Goal: Task Accomplishment & Management: Use online tool/utility

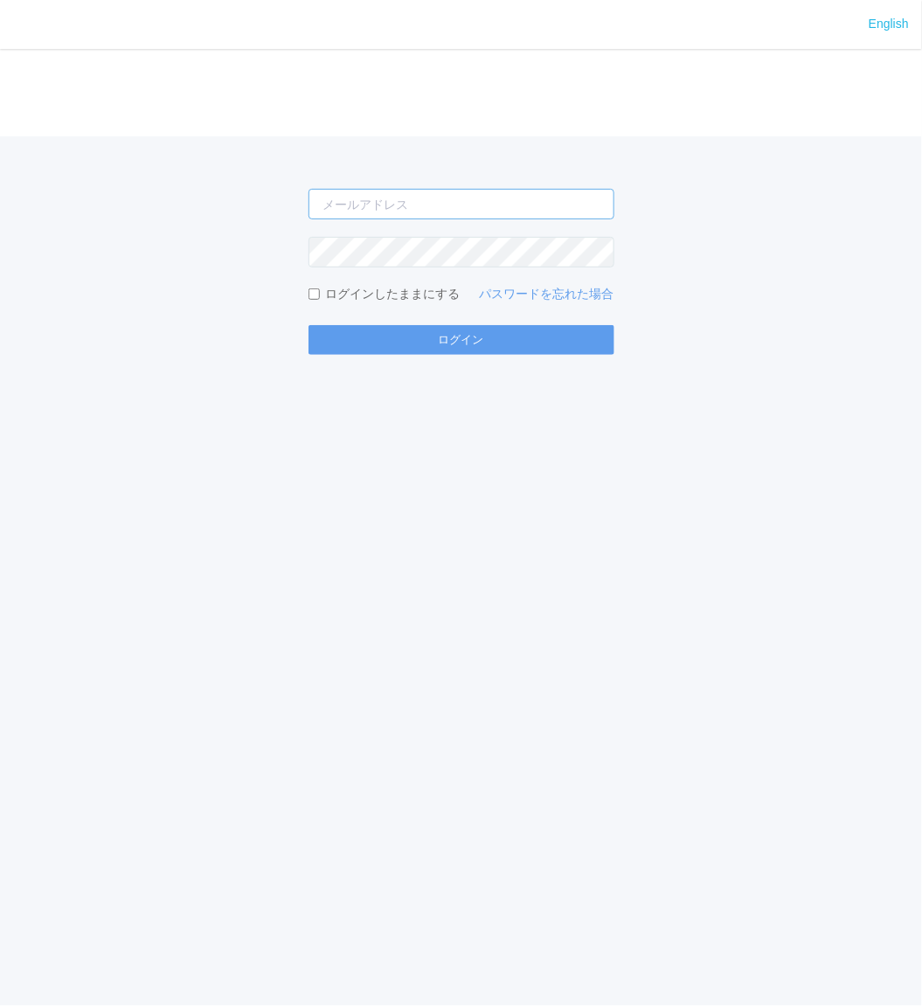
click at [412, 208] on input "email" at bounding box center [462, 204] width 306 height 31
type input "jp-atp-admin@dj.kyocera.com"
click at [309, 325] on button "ログイン" at bounding box center [462, 340] width 306 height 30
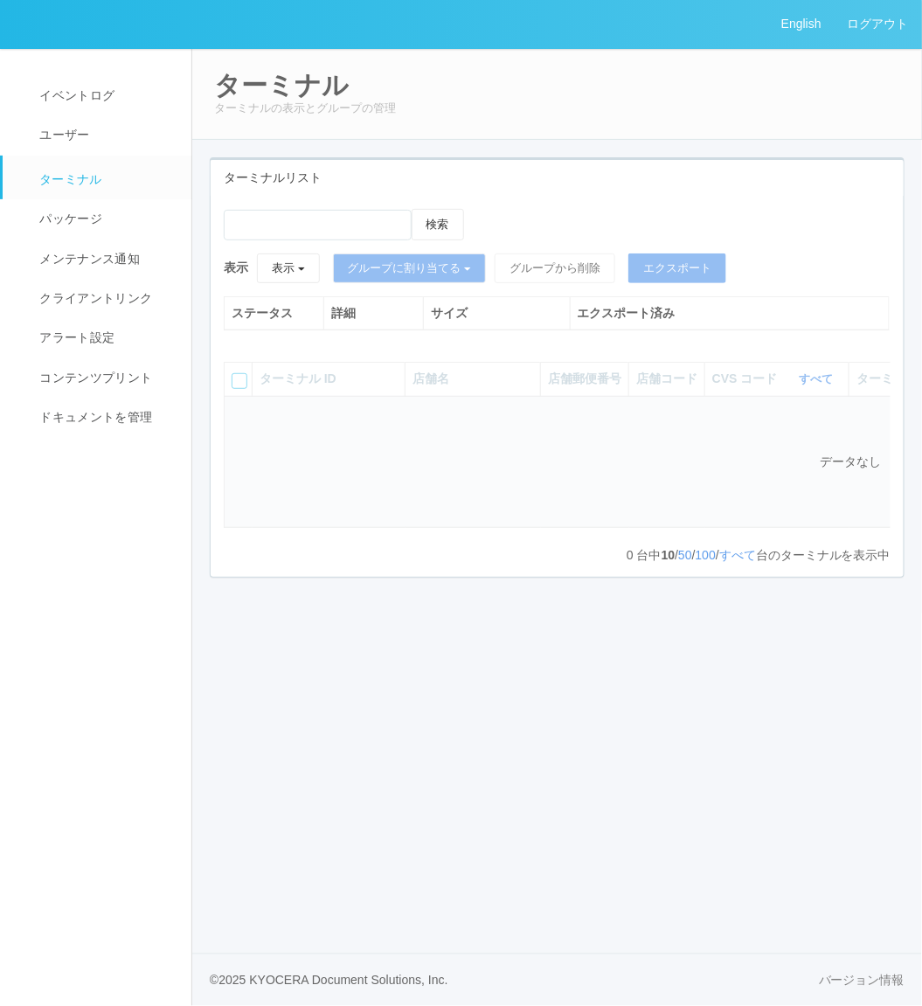
click at [420, 330] on div "ステータス 詳細 サイズ エクスポート済み" at bounding box center [557, 322] width 666 height 52
click at [99, 371] on span "コンテンツプリント" at bounding box center [93, 378] width 117 height 14
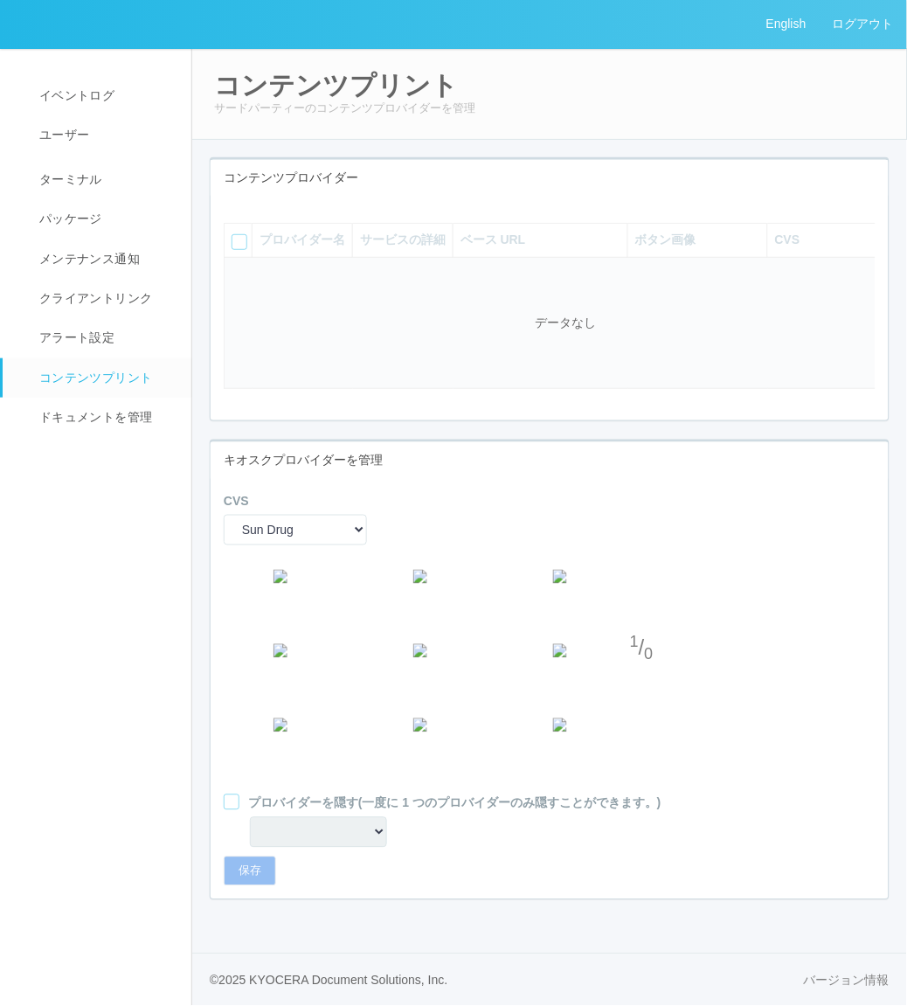
click at [237, 209] on icon at bounding box center [237, 209] width 0 height 0
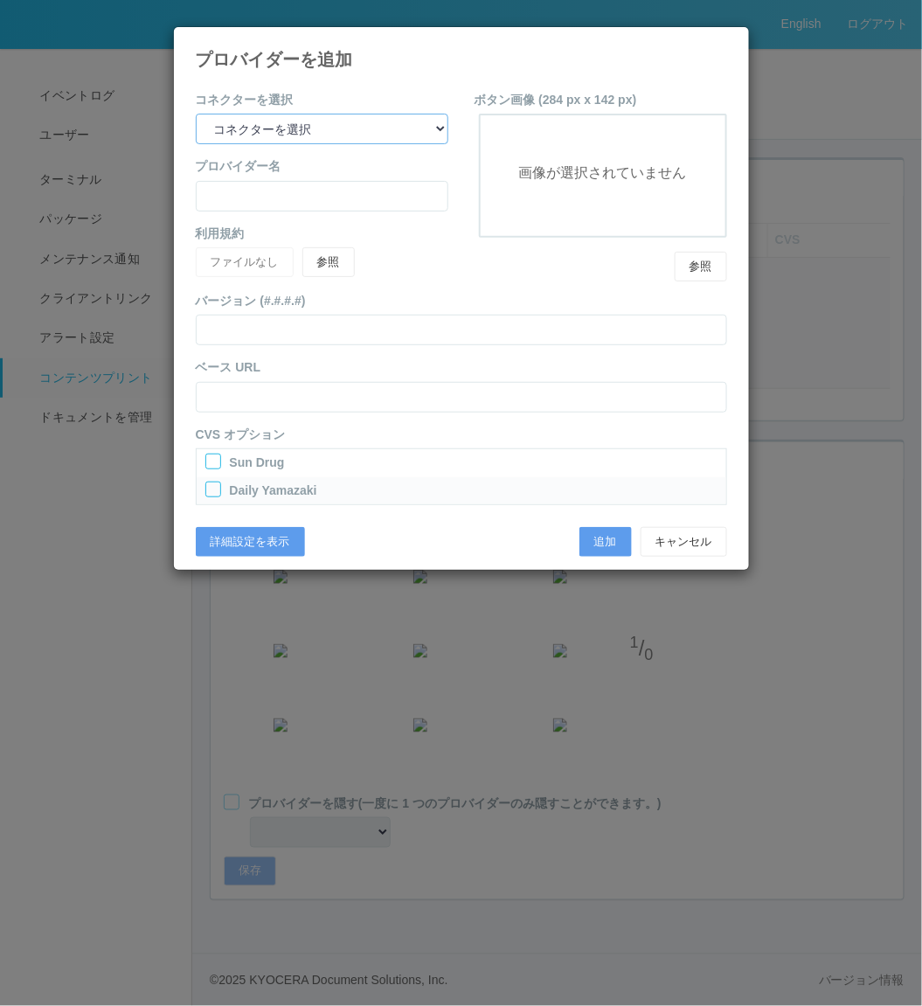
click at [394, 122] on select "コネクターを選択 yamaha-music bit omp keiba busica telecommute-support" at bounding box center [322, 129] width 253 height 31
select select "omp"
click at [196, 114] on select "コネクターを選択 yamaha-music bit omp keiba busica telecommute-support" at bounding box center [322, 129] width 253 height 31
type input "Operations Manual Print"
click at [215, 460] on div at bounding box center [213, 462] width 16 height 16
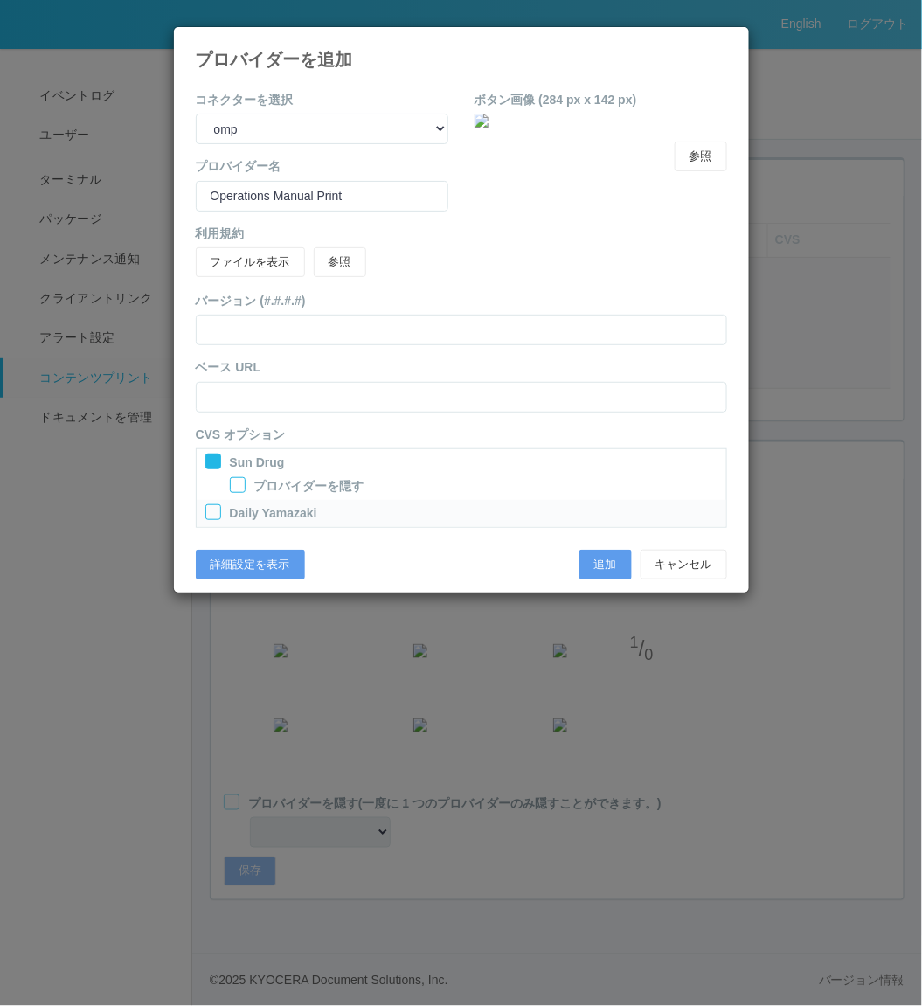
click at [207, 510] on div at bounding box center [213, 512] width 16 height 16
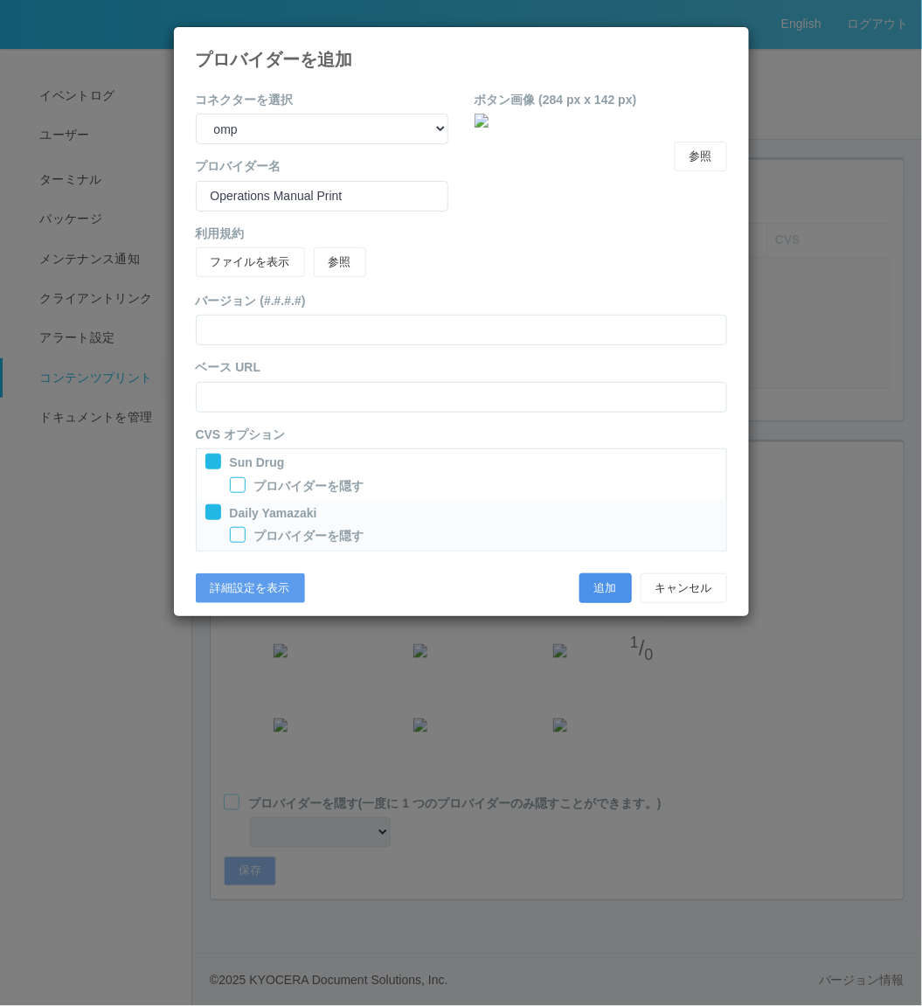
click at [616, 598] on button "追加" at bounding box center [605, 588] width 52 height 30
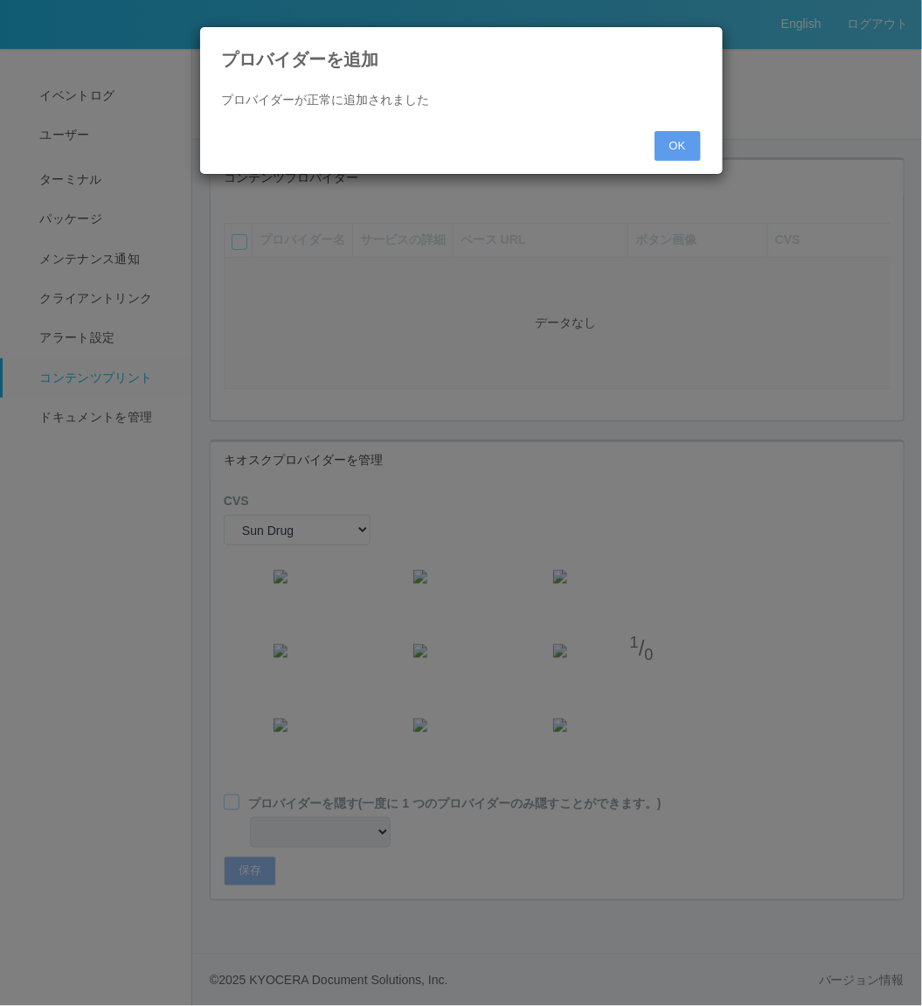
select select "0"
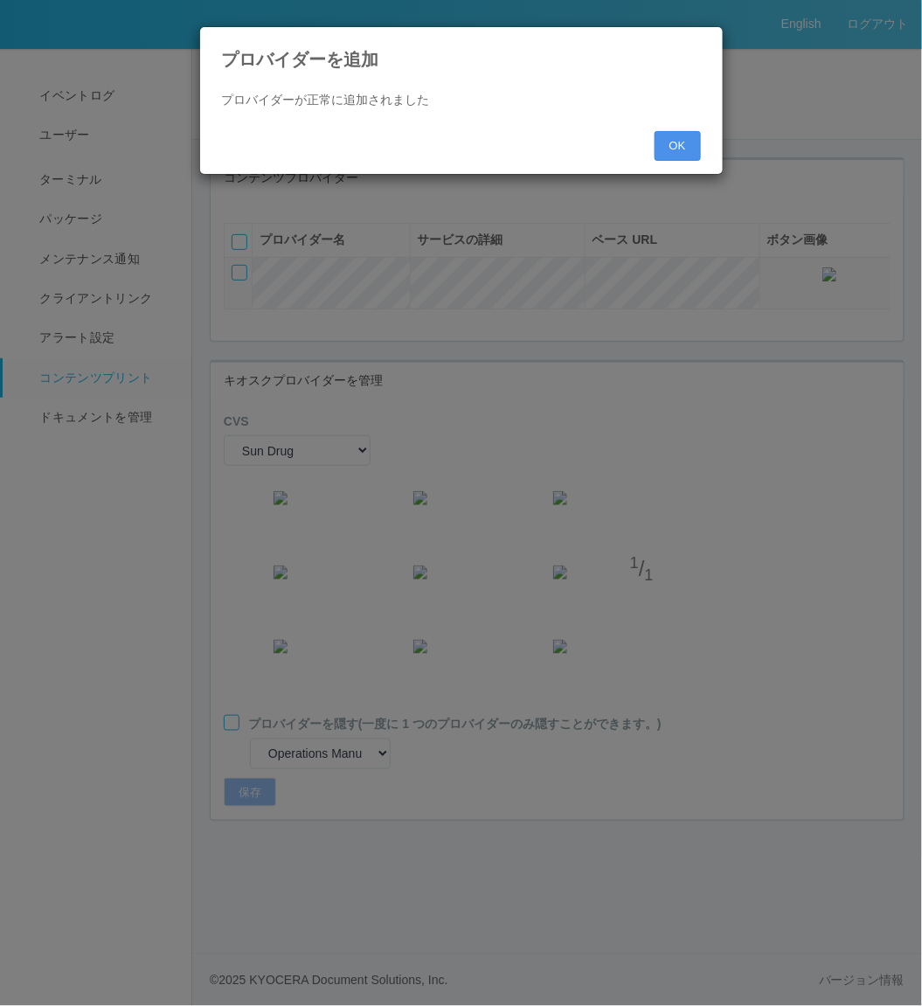
click at [670, 150] on button "OK" at bounding box center [678, 146] width 46 height 30
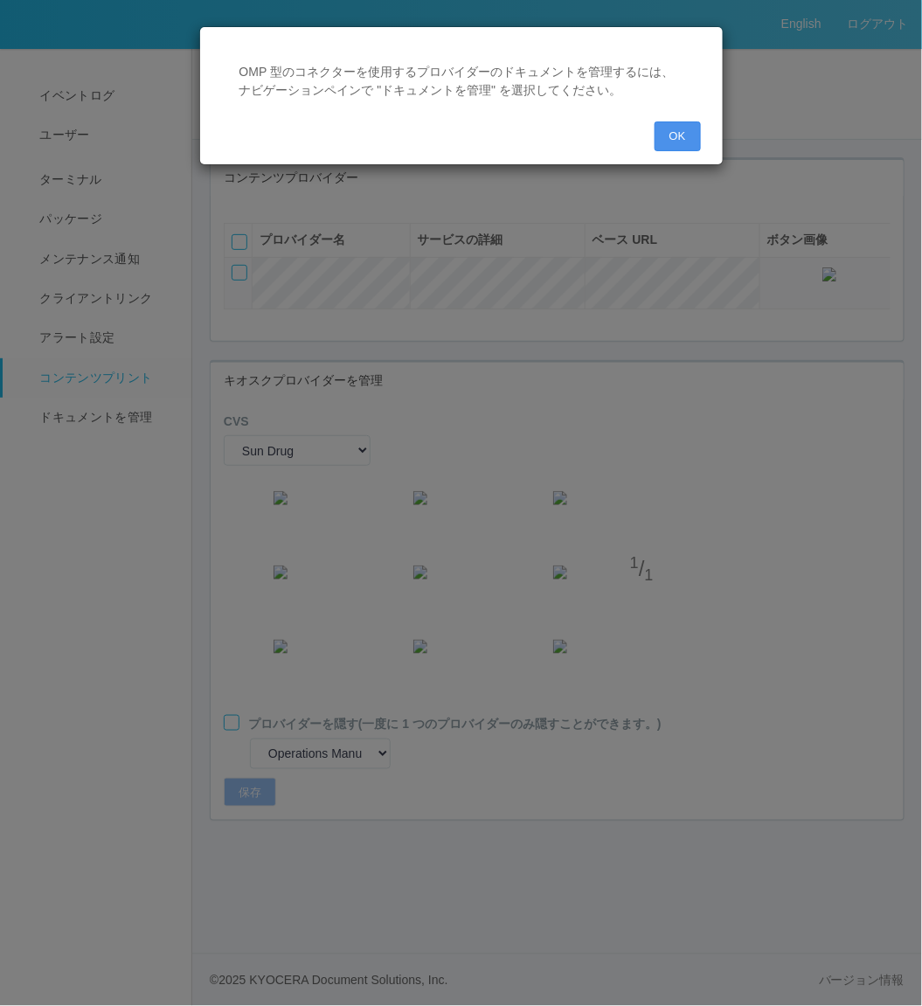
click at [670, 147] on button "OK" at bounding box center [678, 136] width 46 height 30
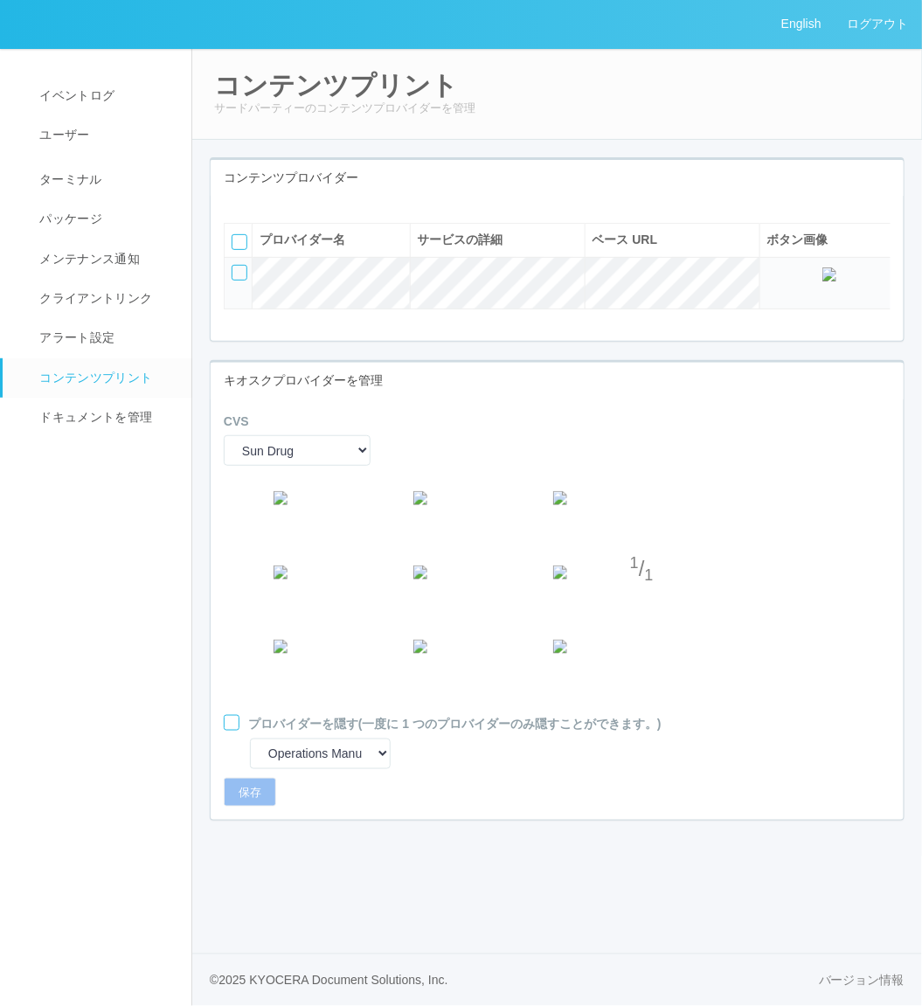
click at [222, 738] on div "プロバイダーを隠す (一度に 1 つのプロバイダーのみ隠すことができます。) Operations Manual Print" at bounding box center [557, 726] width 693 height 23
click at [231, 731] on div at bounding box center [232, 723] width 16 height 16
click at [248, 808] on button "保存" at bounding box center [250, 793] width 52 height 30
click at [358, 466] on select "Sun Drug Daily Yamazaki" at bounding box center [297, 450] width 147 height 31
select select "1"
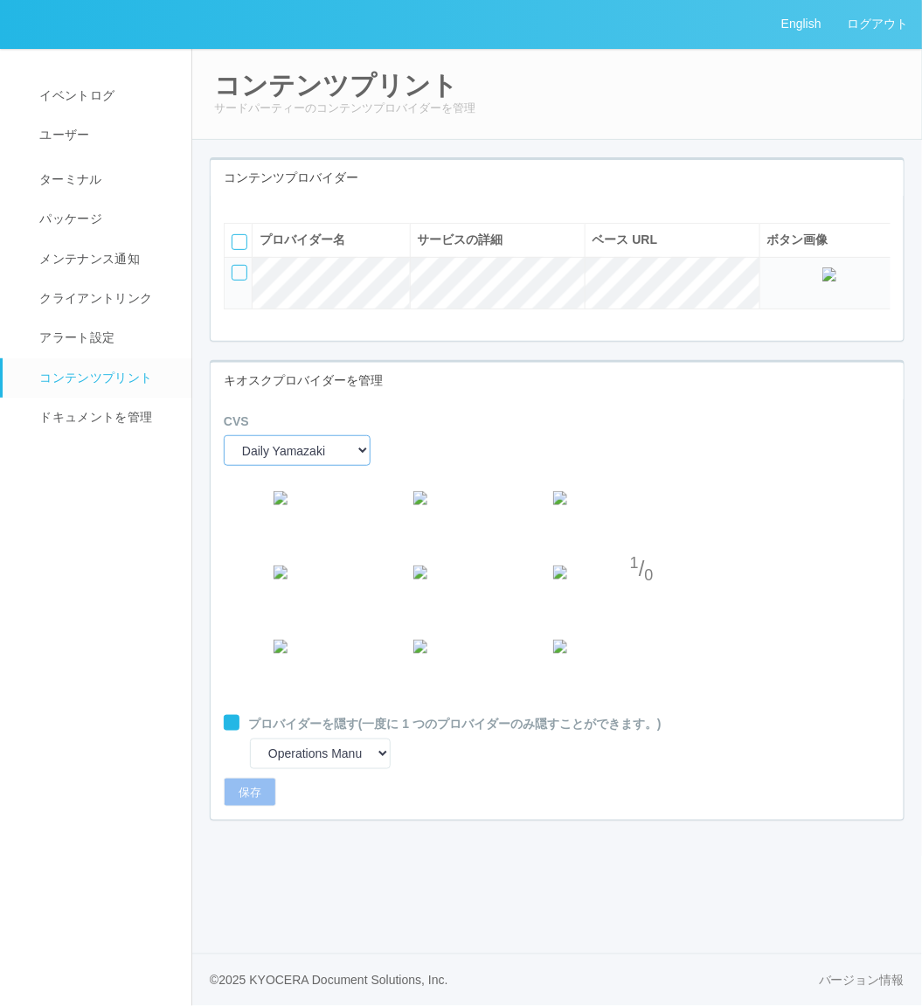
click at [224, 466] on select "Sun Drug Daily Yamazaki" at bounding box center [297, 450] width 147 height 31
click at [236, 731] on div at bounding box center [232, 723] width 16 height 16
click at [239, 821] on div "CVS Sun Drug Daily Yamazaki 1 / 0 プロバイダーを隠す (一度に 1 つのプロバイダーのみ隠すことができます。) Operat…" at bounding box center [557, 609] width 693 height 421
click at [243, 808] on button "保存" at bounding box center [250, 793] width 52 height 30
click at [91, 417] on span "ドキュメントを管理" at bounding box center [93, 417] width 117 height 14
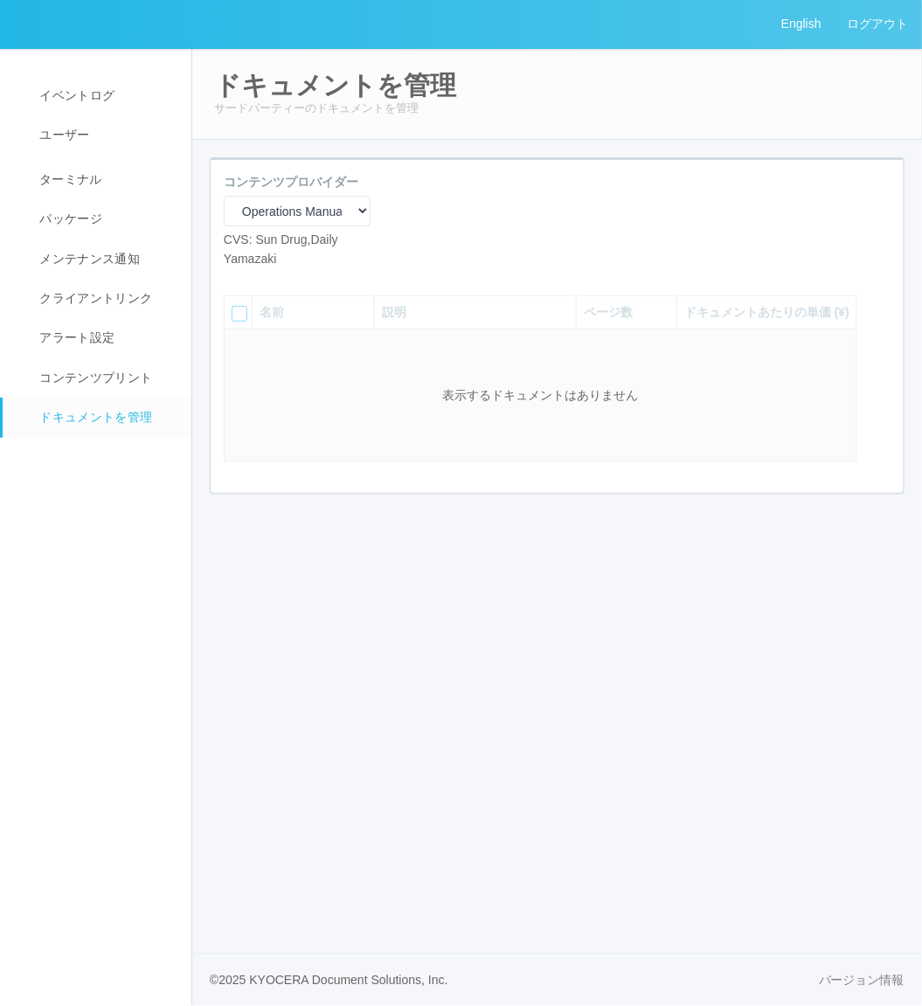
click at [237, 281] on icon at bounding box center [237, 281] width 0 height 0
select select "A4"
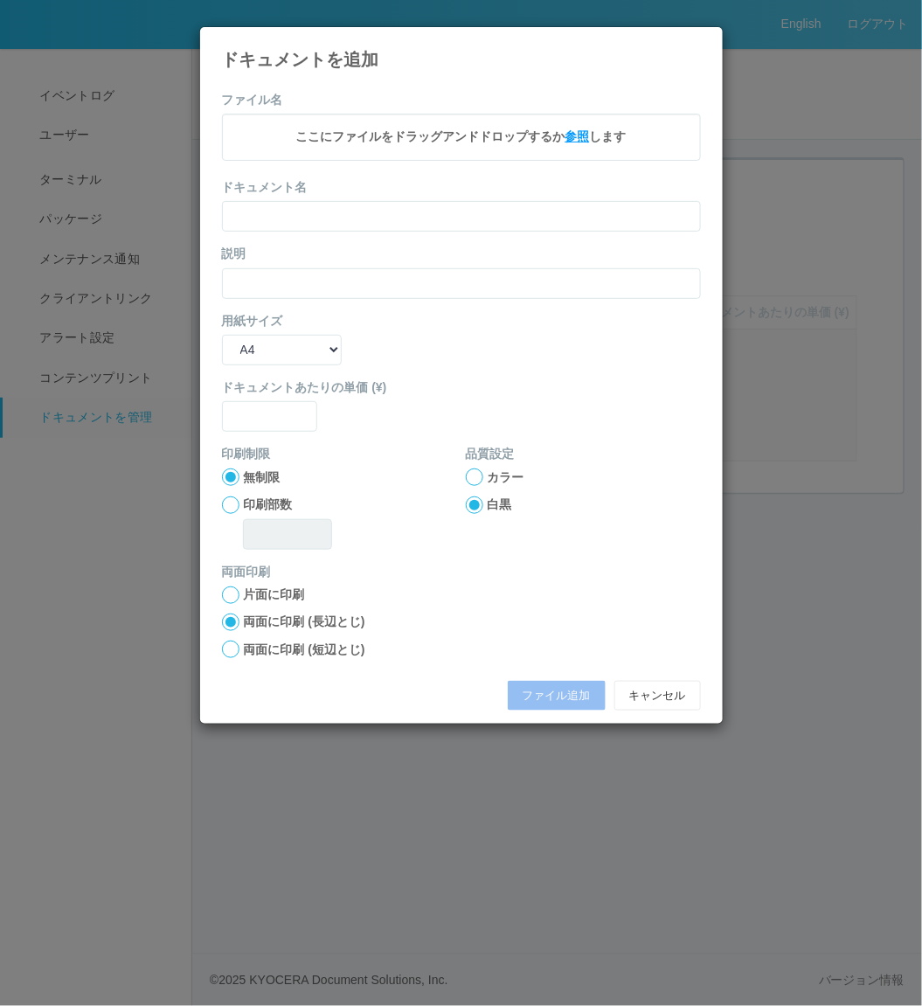
click at [570, 143] on span "参照" at bounding box center [577, 136] width 24 height 14
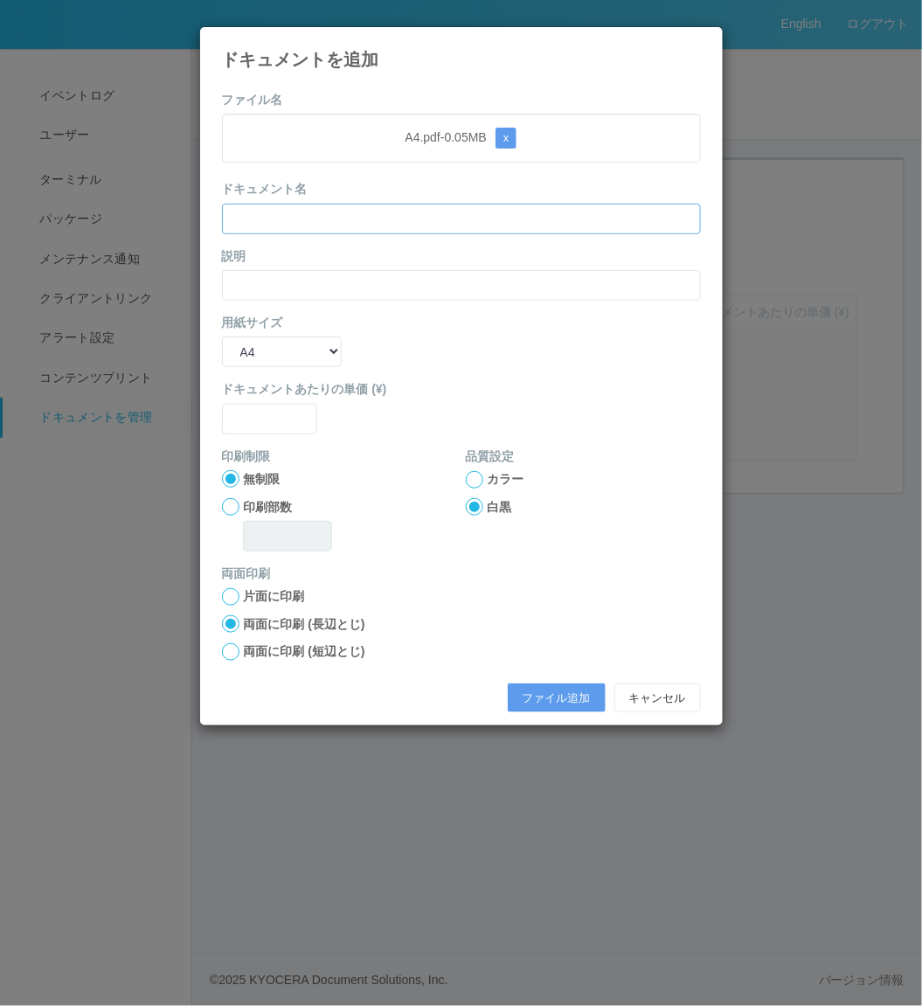
click at [352, 220] on input "text" at bounding box center [461, 219] width 479 height 31
type input "A4"
click at [336, 295] on form "ファイル名 A4.pdf - 0.05 MB x ドキュメント名 A4 説明 用紙サイズ B5 A4 B4 A3 ドキュメントあたりの単価 (¥) 印刷制限 …" at bounding box center [461, 406] width 479 height 630
click at [333, 293] on input "text" at bounding box center [461, 285] width 479 height 31
click at [333, 291] on input "text" at bounding box center [461, 285] width 479 height 31
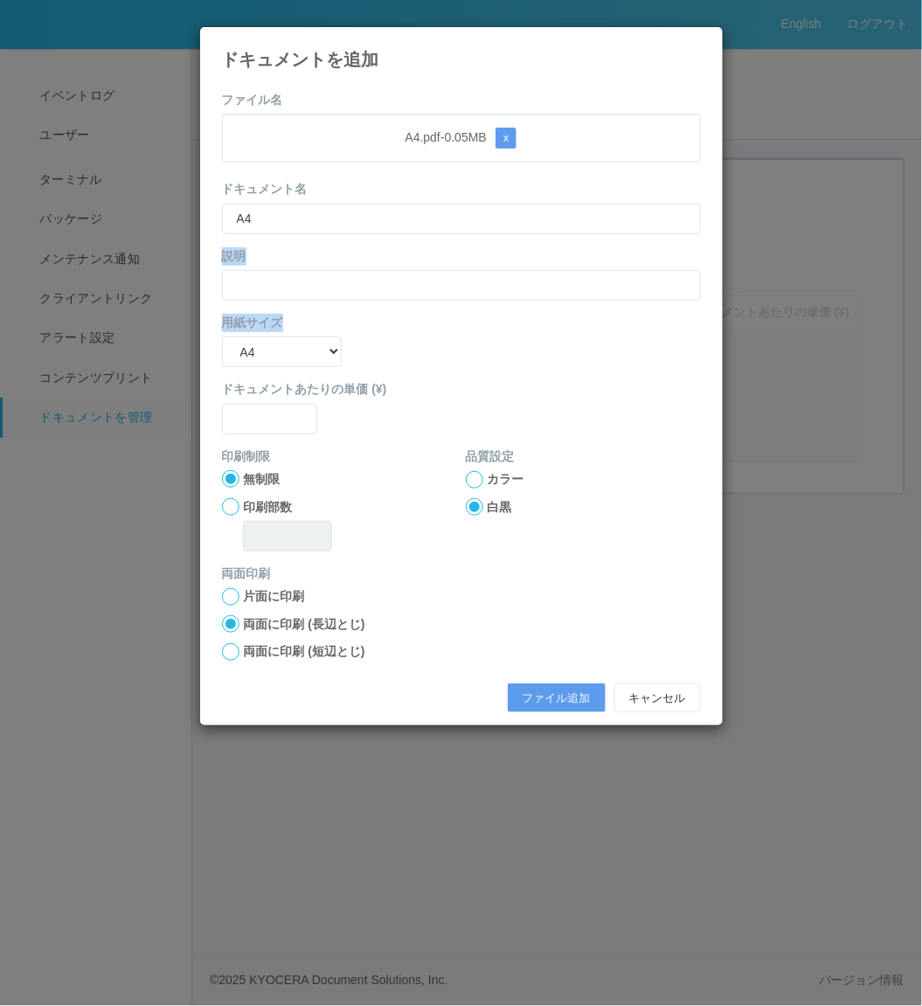
click at [335, 289] on input "text" at bounding box center [461, 285] width 479 height 31
type input "A4"
click at [618, 599] on div "片面に印刷" at bounding box center [461, 596] width 479 height 18
click at [260, 392] on label "ドキュメントあたりの単価 (¥)" at bounding box center [461, 389] width 479 height 18
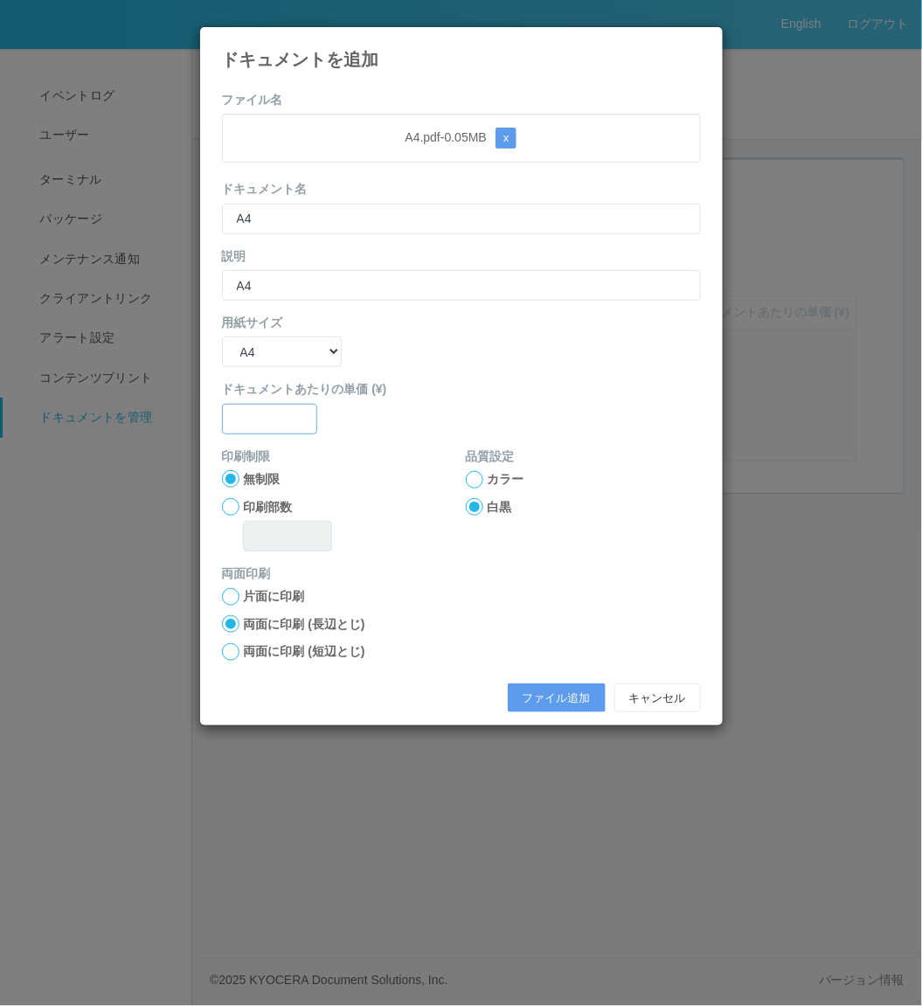
click at [256, 408] on input "text" at bounding box center [270, 419] width 96 height 31
type input "0"
click at [553, 691] on button "ファイル追加" at bounding box center [557, 698] width 98 height 30
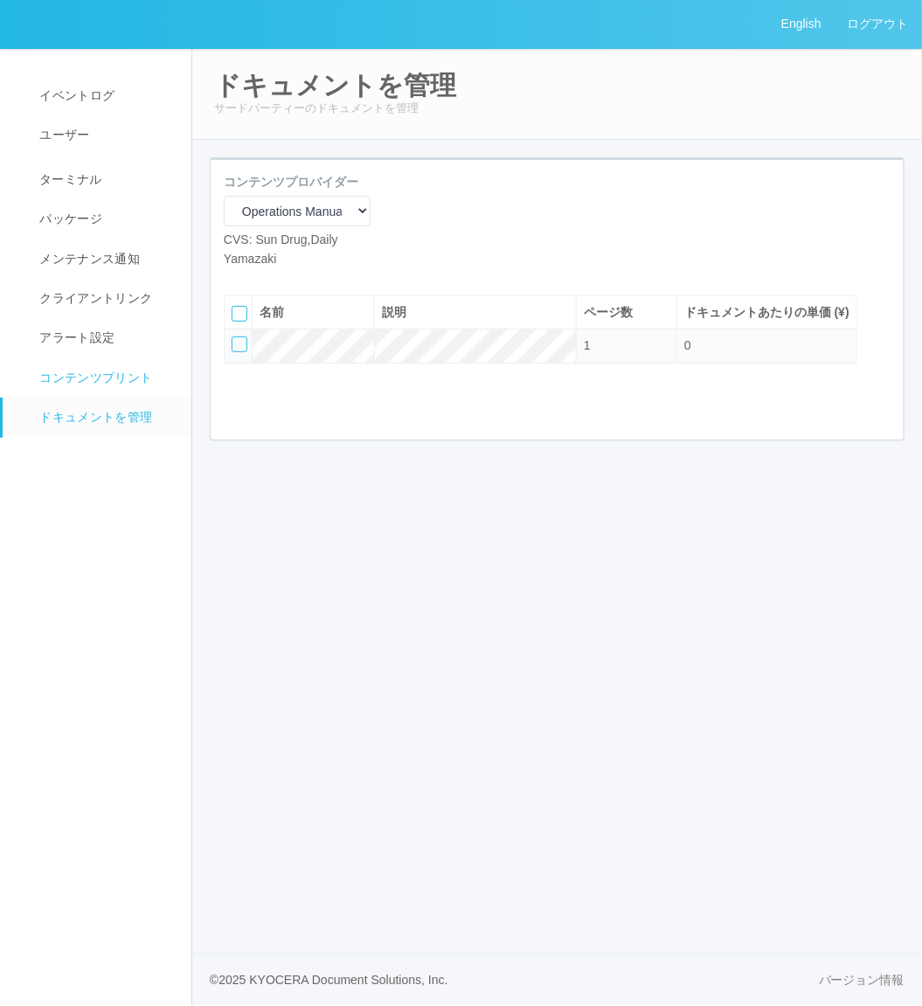
click at [94, 365] on link "コンテンツプリント" at bounding box center [105, 377] width 205 height 39
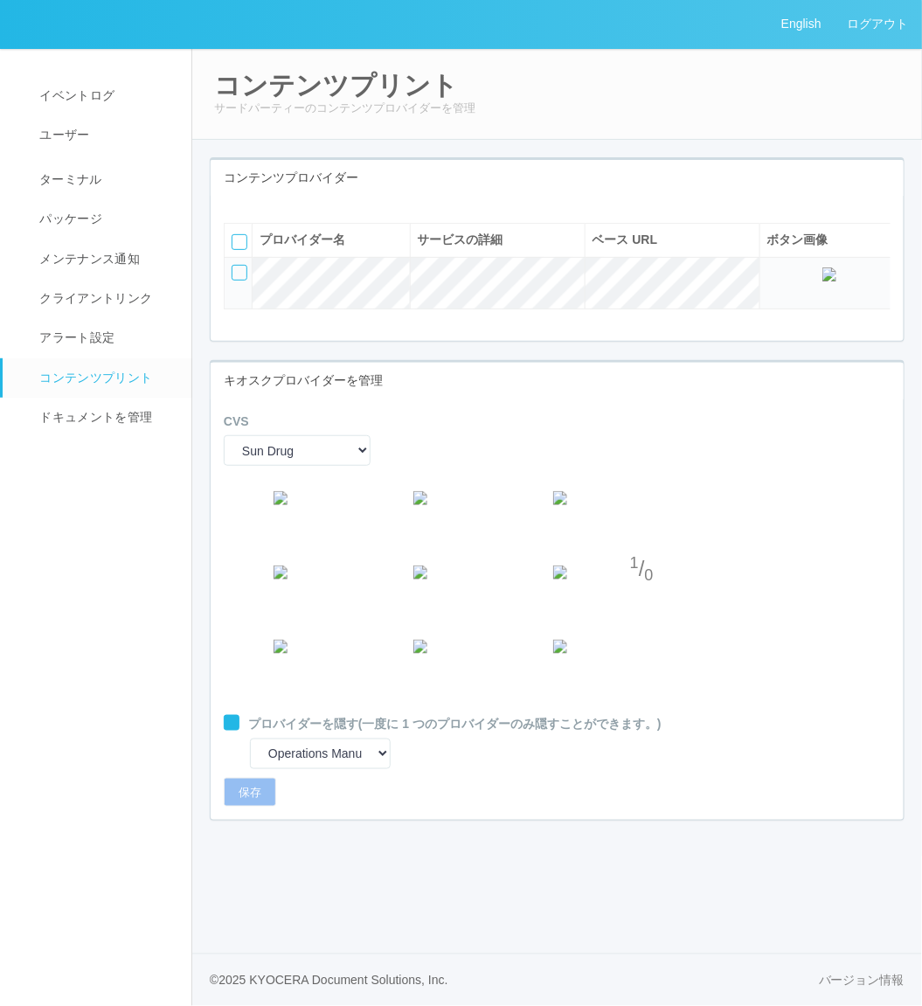
click at [237, 209] on icon at bounding box center [237, 209] width 0 height 0
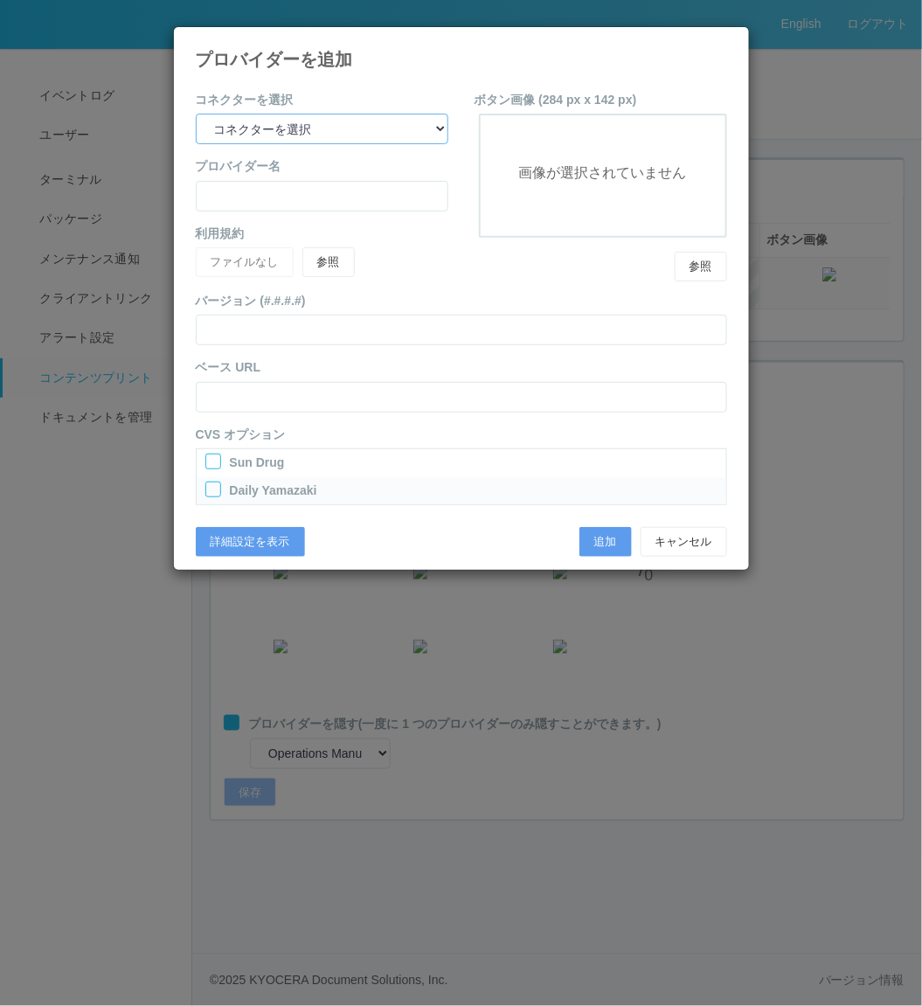
click at [426, 131] on select "コネクターを選択 yamaha-music bit omp keiba busica telecommute-support" at bounding box center [322, 129] width 253 height 31
select select "yamaha-music"
click at [196, 114] on select "コネクターを選択 yamaha-music bit omp keiba busica telecommute-support" at bounding box center [322, 129] width 253 height 31
type input "Yamaha Music"
type input "https://nps.qa.print-gakufu.com/"
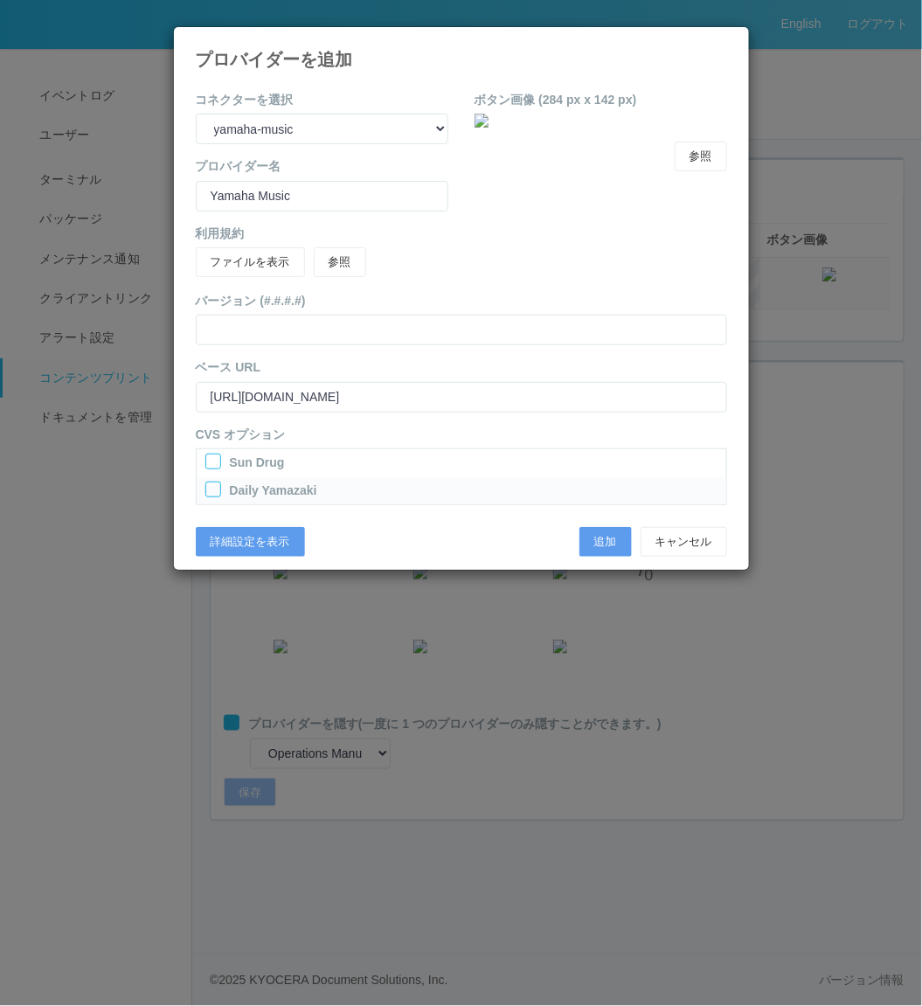
click at [212, 460] on div at bounding box center [213, 462] width 16 height 16
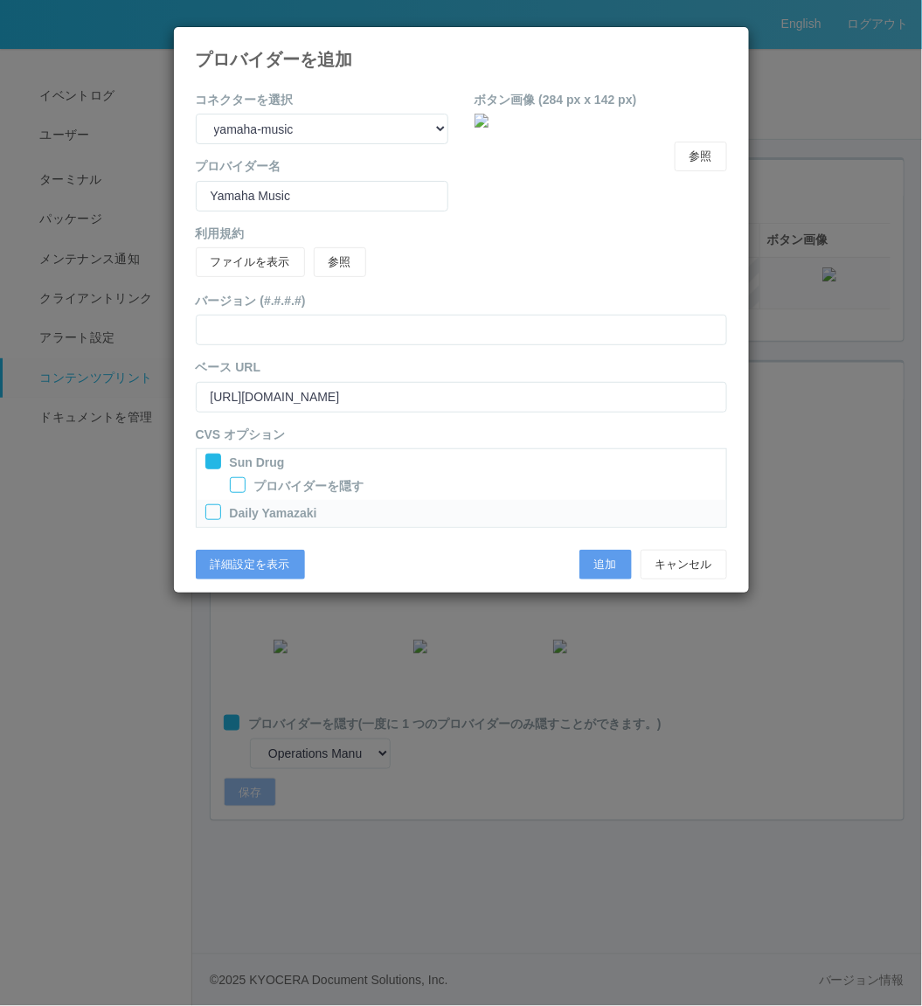
click at [208, 507] on div at bounding box center [213, 512] width 16 height 16
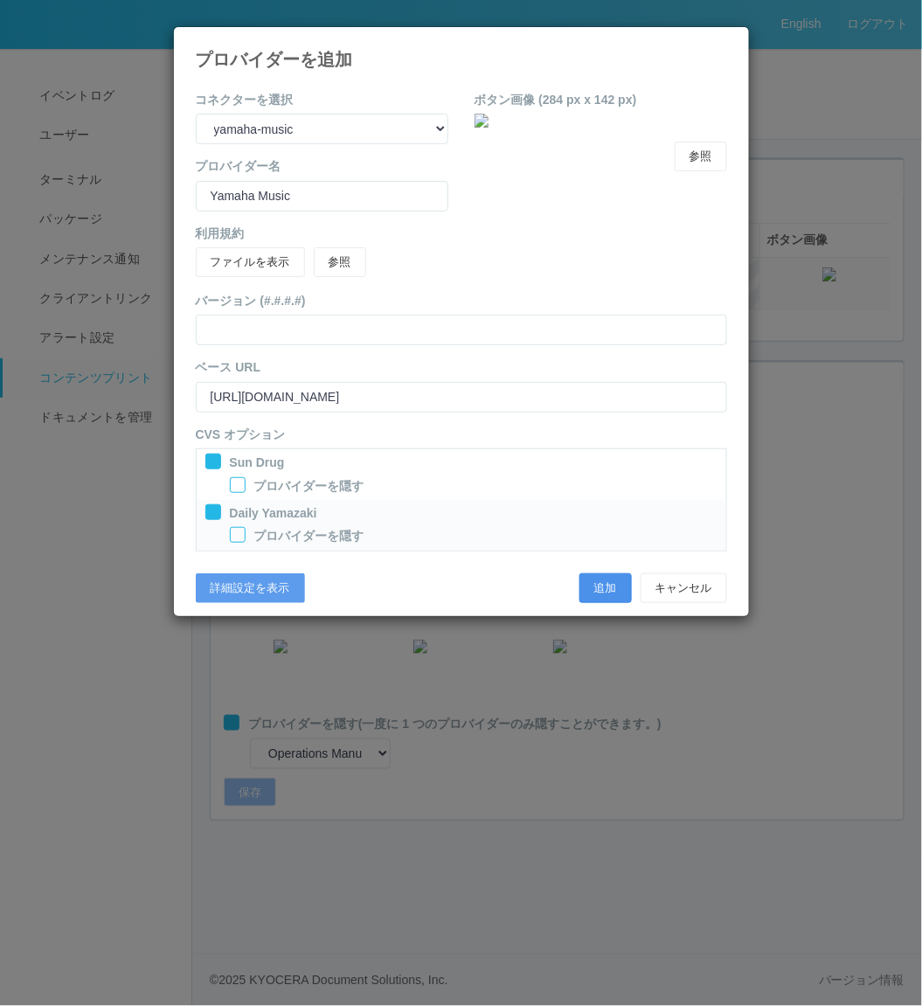
click at [613, 586] on button "追加" at bounding box center [605, 588] width 52 height 30
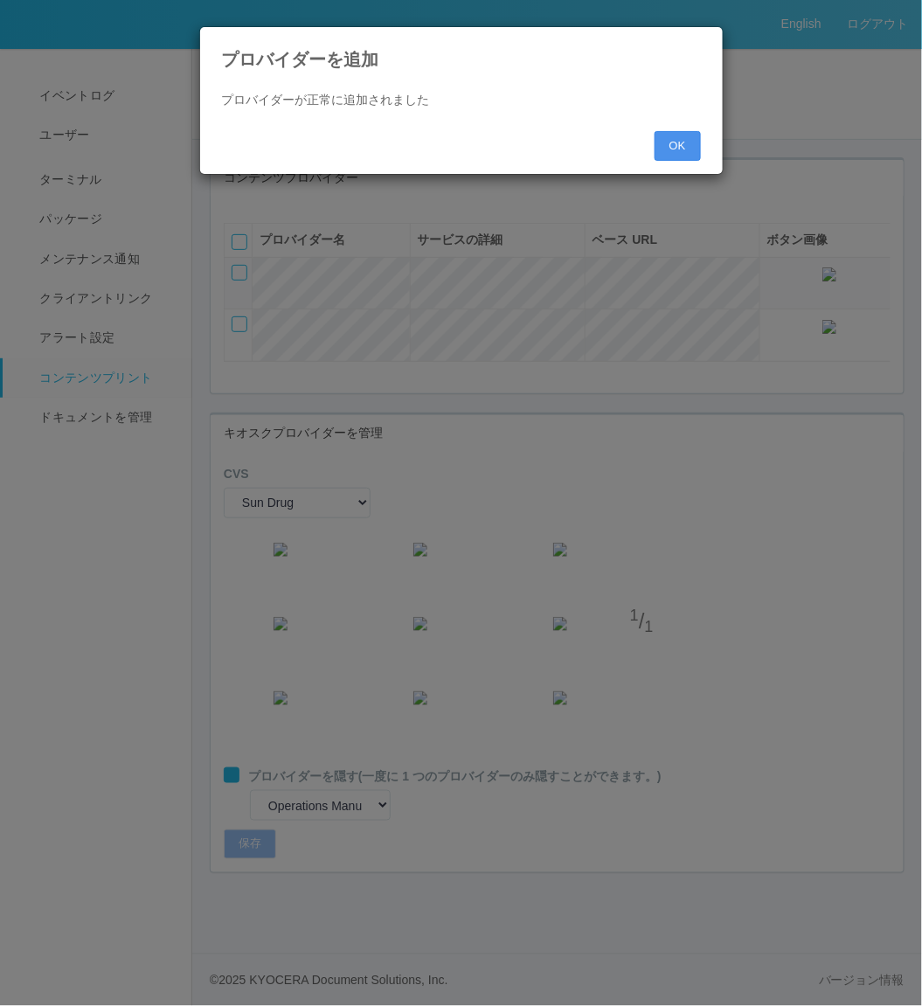
click at [682, 149] on button "OK" at bounding box center [678, 146] width 46 height 30
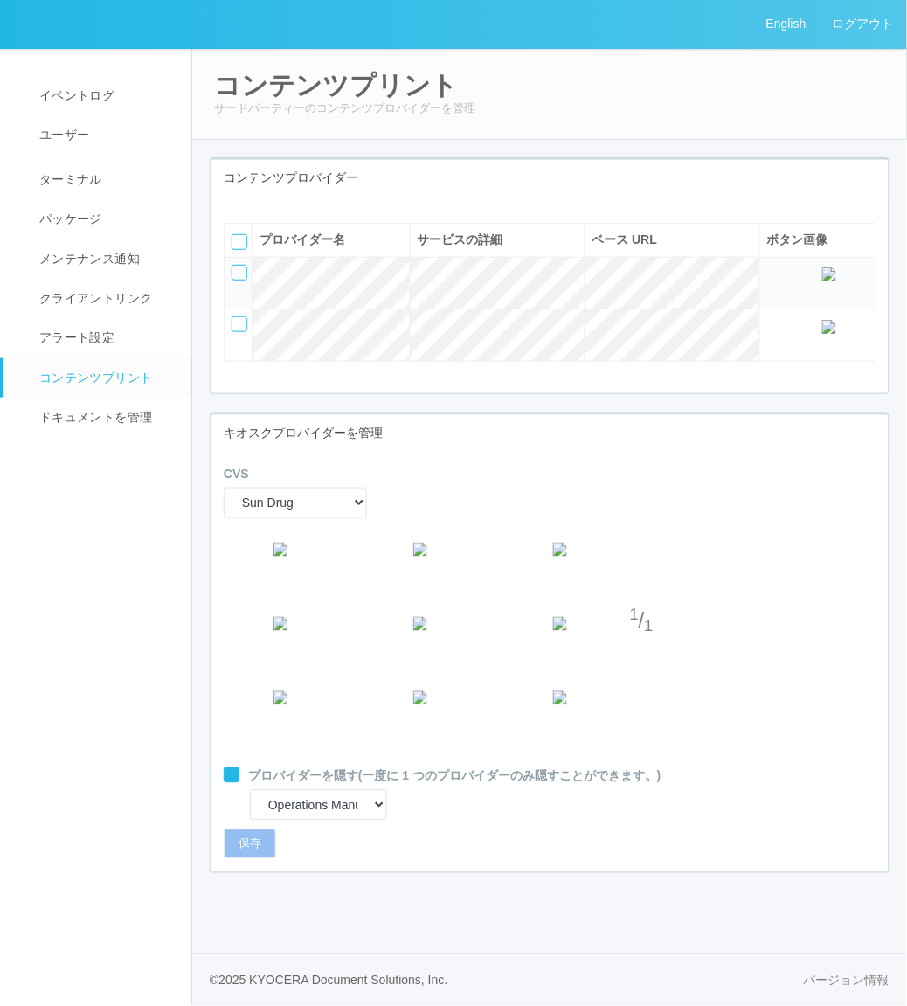
click at [237, 209] on icon at bounding box center [237, 209] width 0 height 0
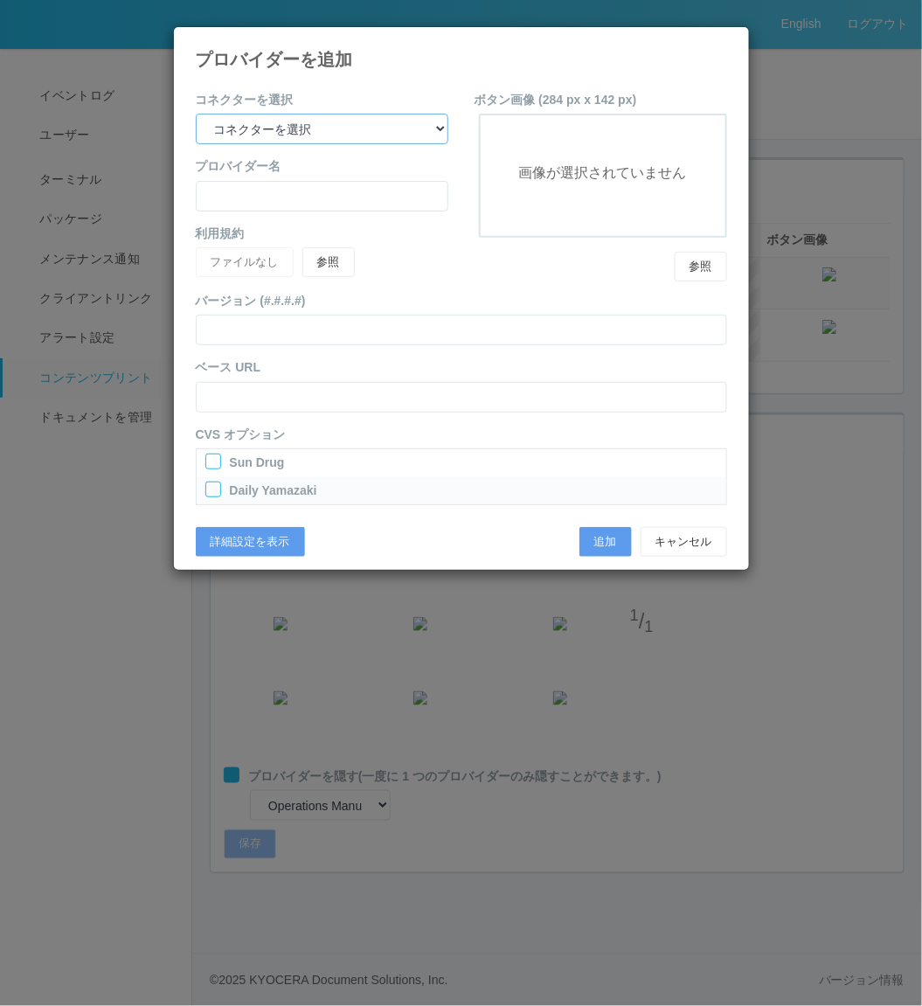
click at [355, 118] on select "コネクターを選択 yamaha-music bit omp keiba busica telecommute-support" at bounding box center [322, 129] width 253 height 31
select select "bit"
click at [196, 114] on select "コネクターを選択 yamaha-music bit omp keiba busica telecommute-support" at bounding box center [322, 129] width 253 height 31
type input "Business Information Technology"
type input "http://kyocera-stg.e-syuppan.net/"
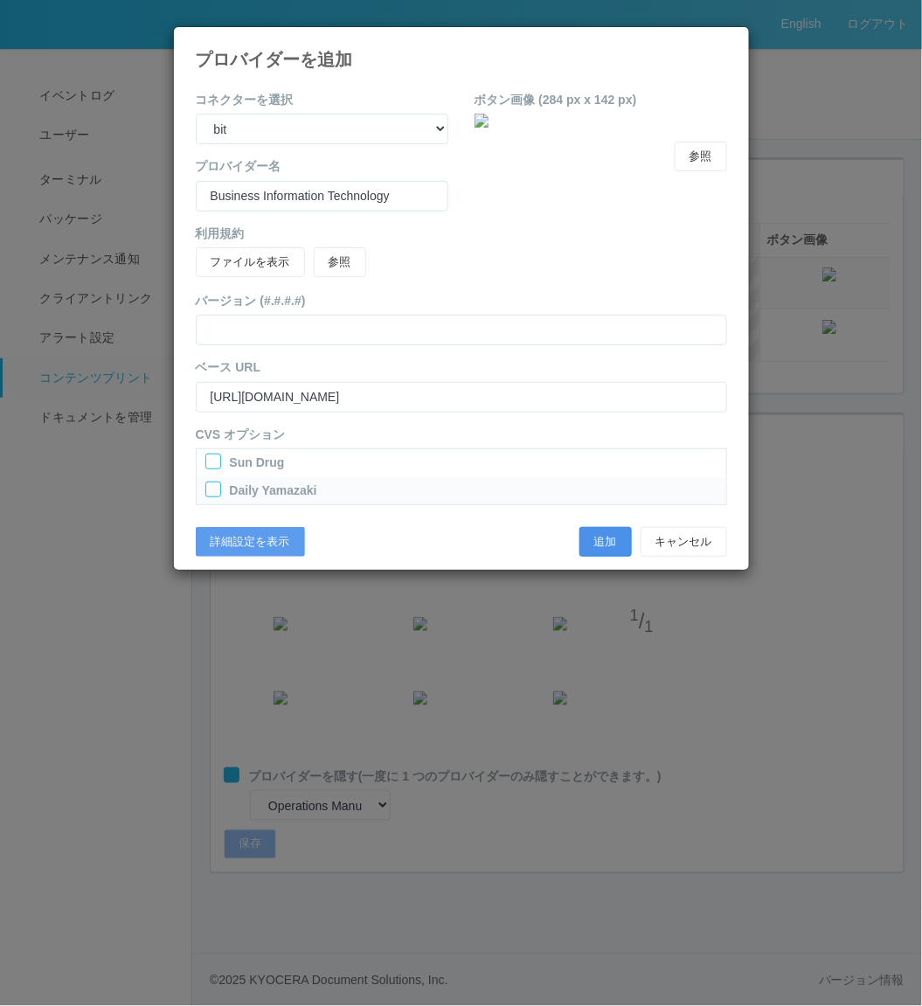
click at [613, 538] on button "追加" at bounding box center [605, 542] width 52 height 30
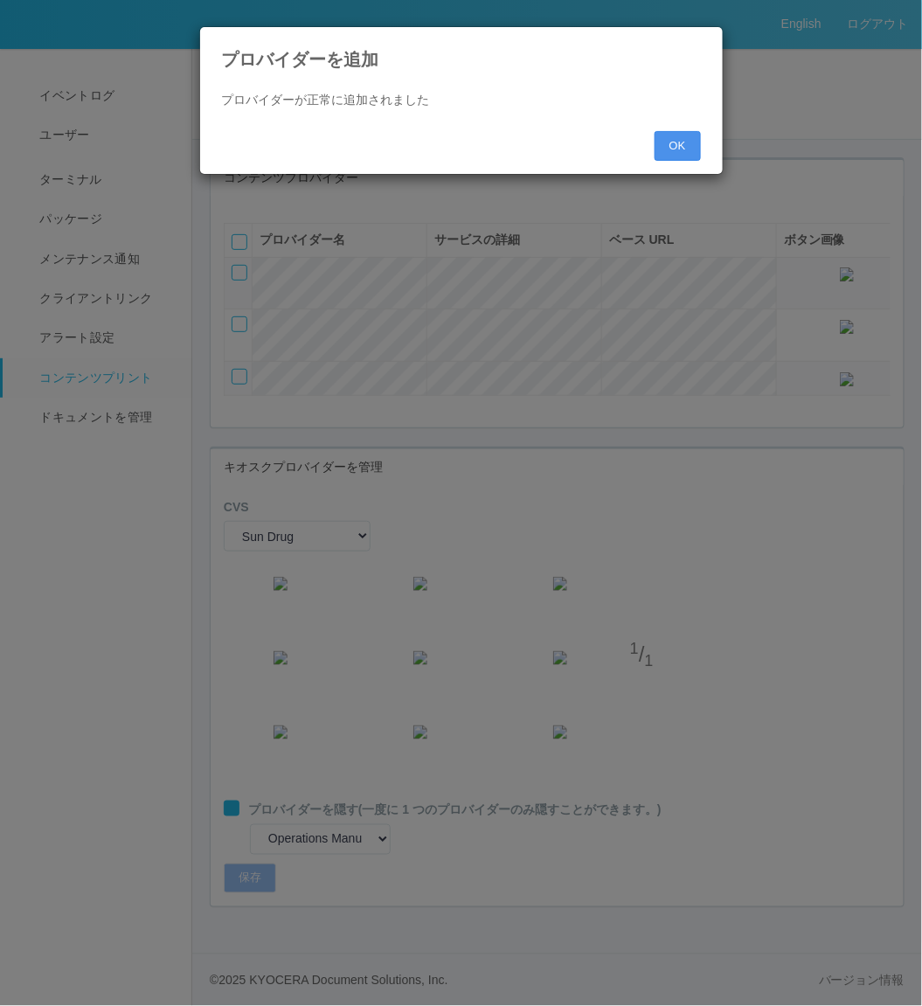
click at [689, 142] on button "OK" at bounding box center [678, 146] width 46 height 30
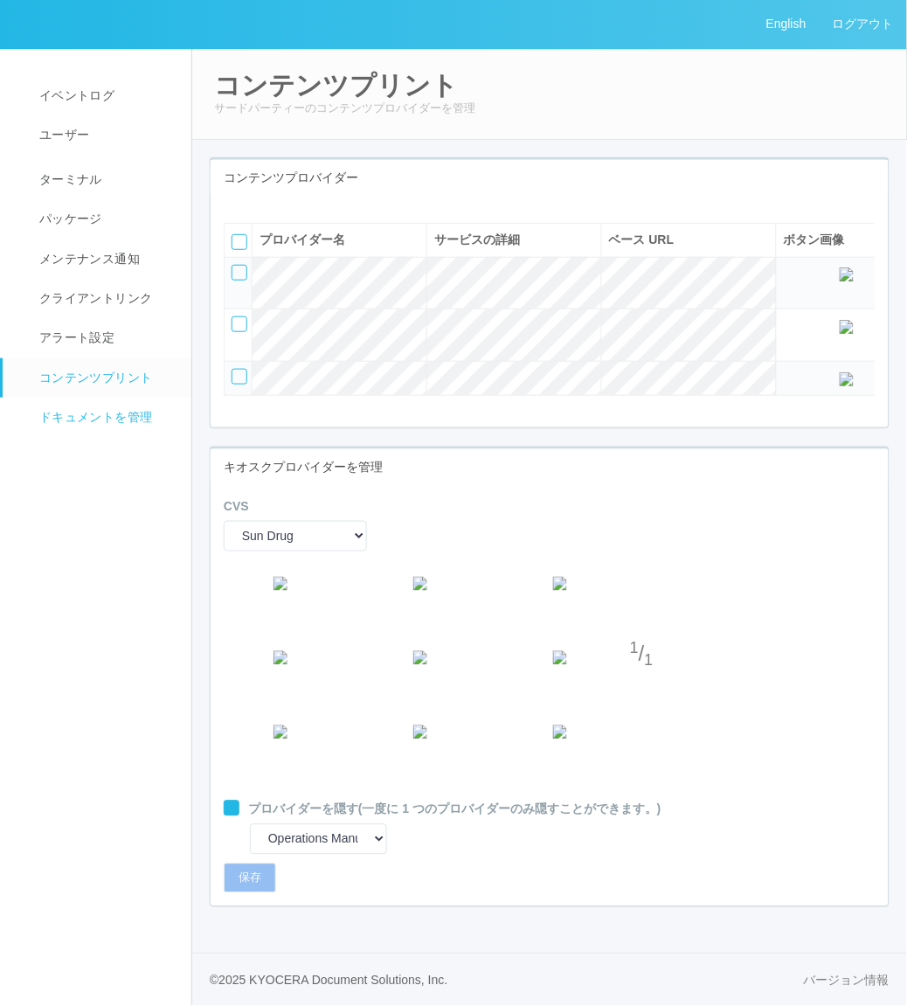
click at [101, 417] on span "ドキュメントを管理" at bounding box center [93, 417] width 117 height 14
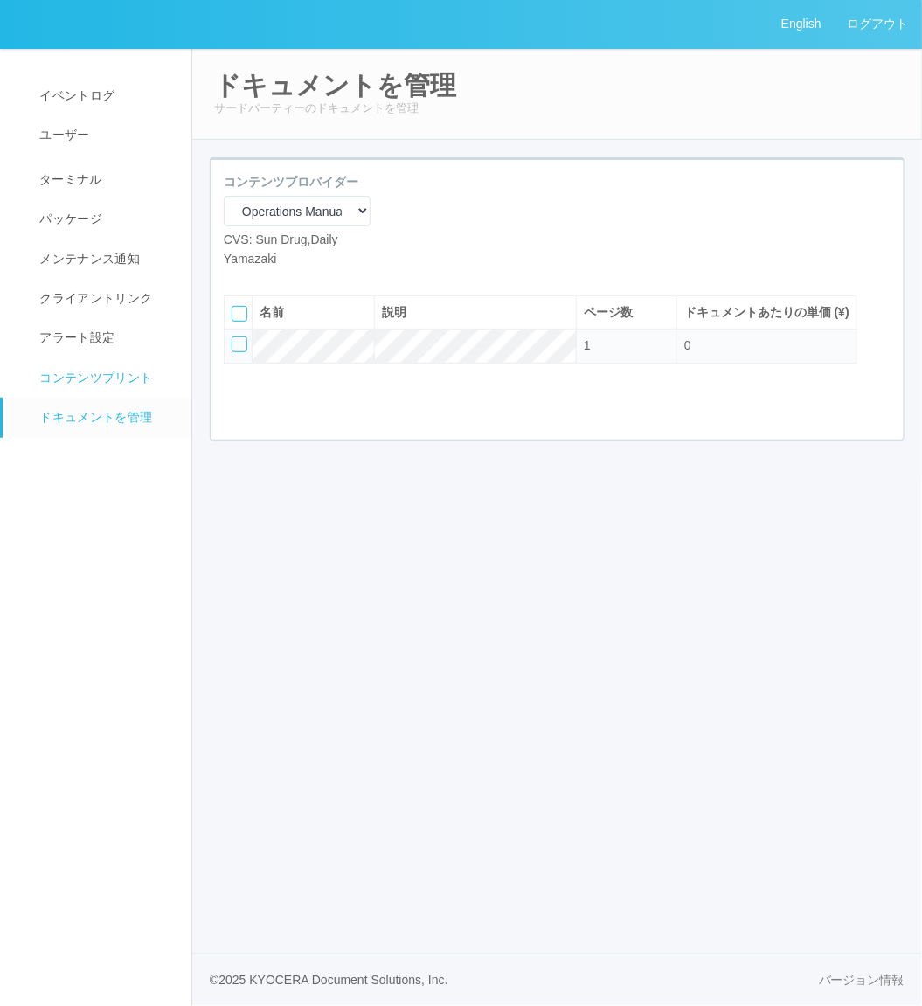
click at [117, 377] on span "コンテンツプリント" at bounding box center [93, 378] width 117 height 14
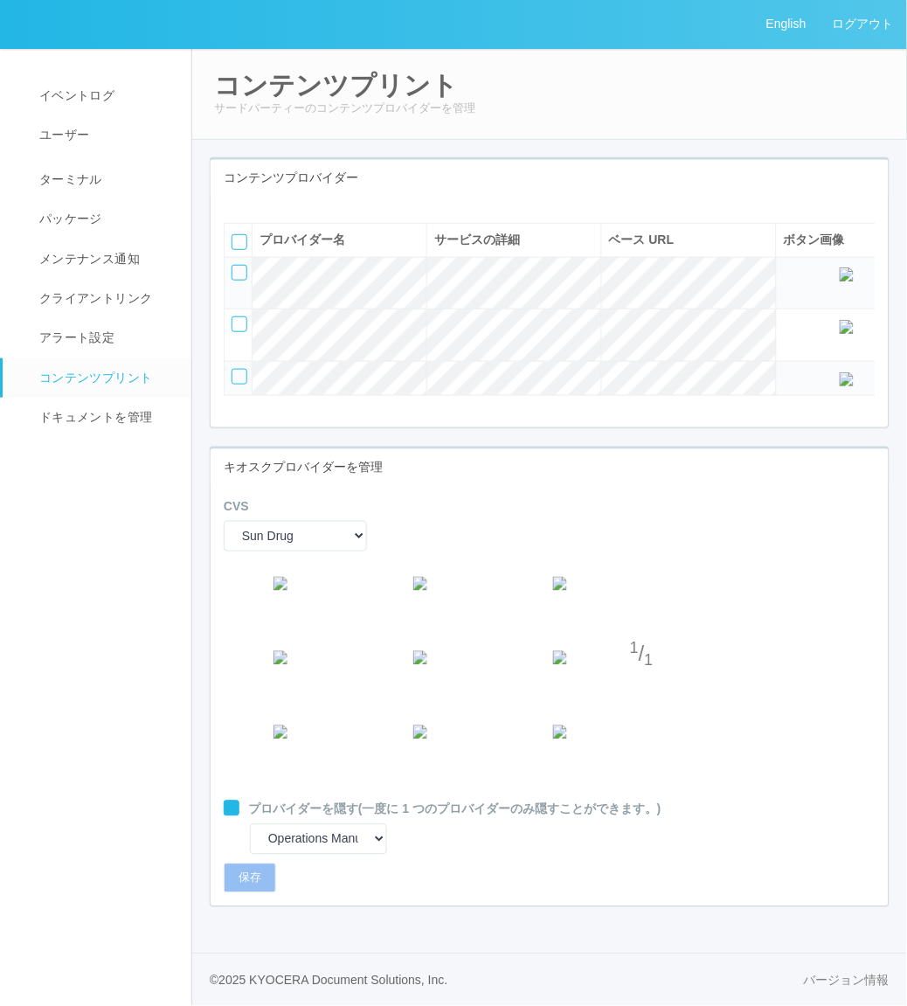
click at [240, 385] on div at bounding box center [240, 377] width 16 height 16
click at [250, 209] on icon at bounding box center [250, 209] width 0 height 0
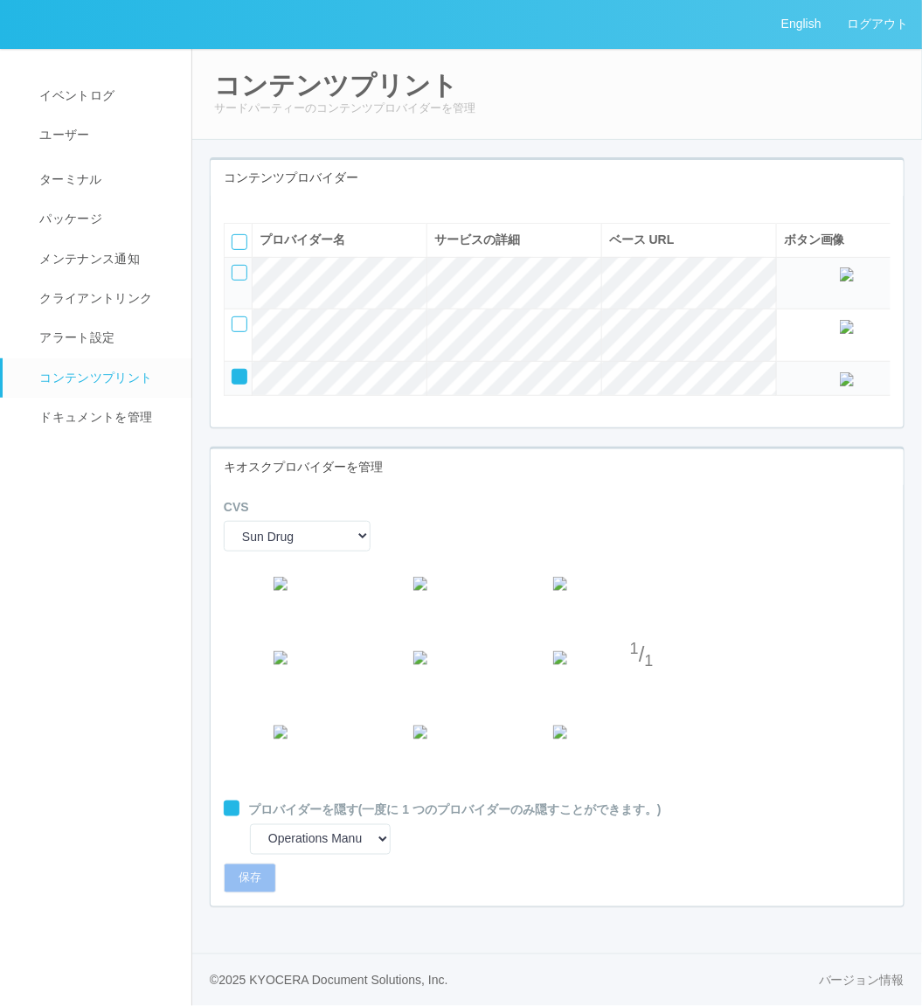
select select "bit"
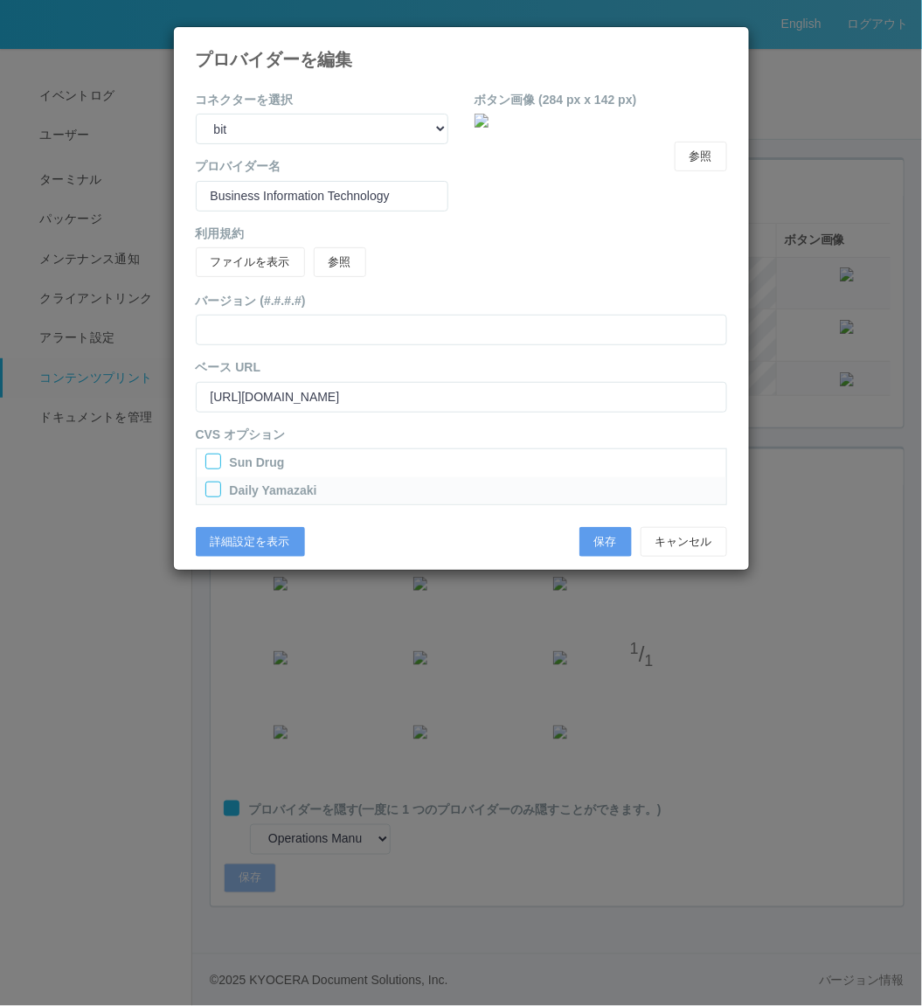
click at [214, 455] on div at bounding box center [213, 462] width 16 height 16
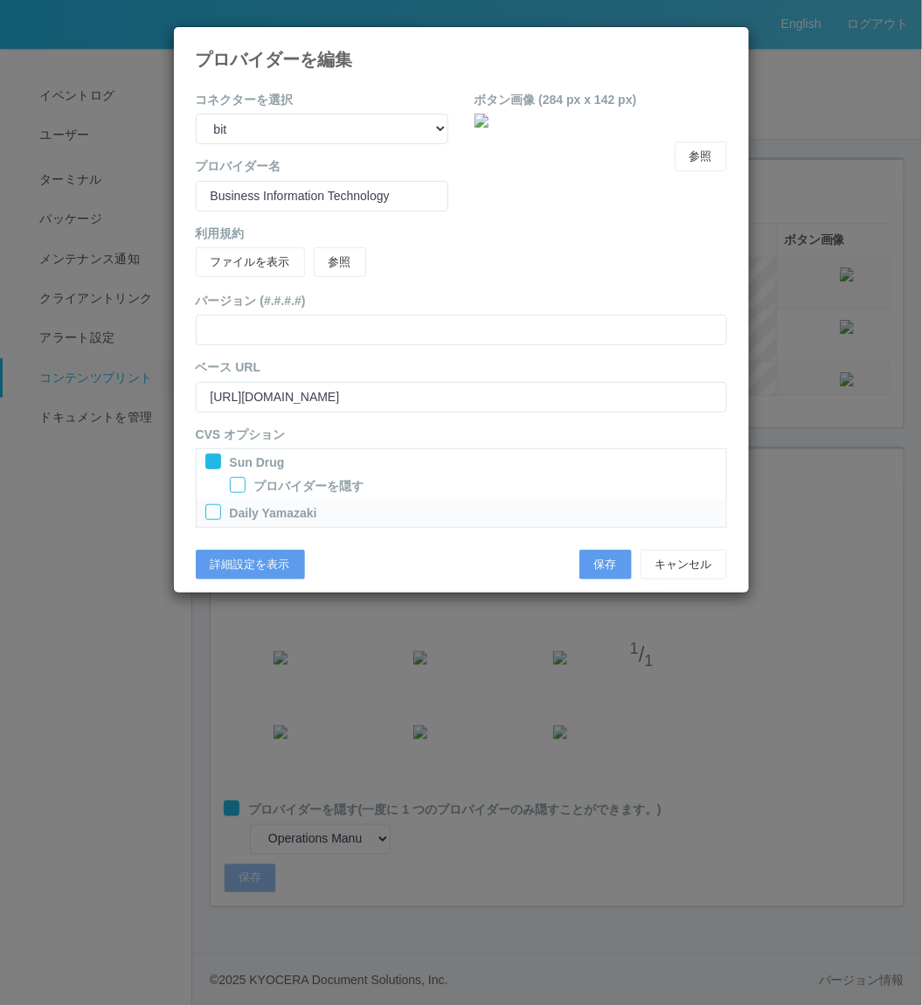
click at [210, 510] on div at bounding box center [213, 512] width 16 height 16
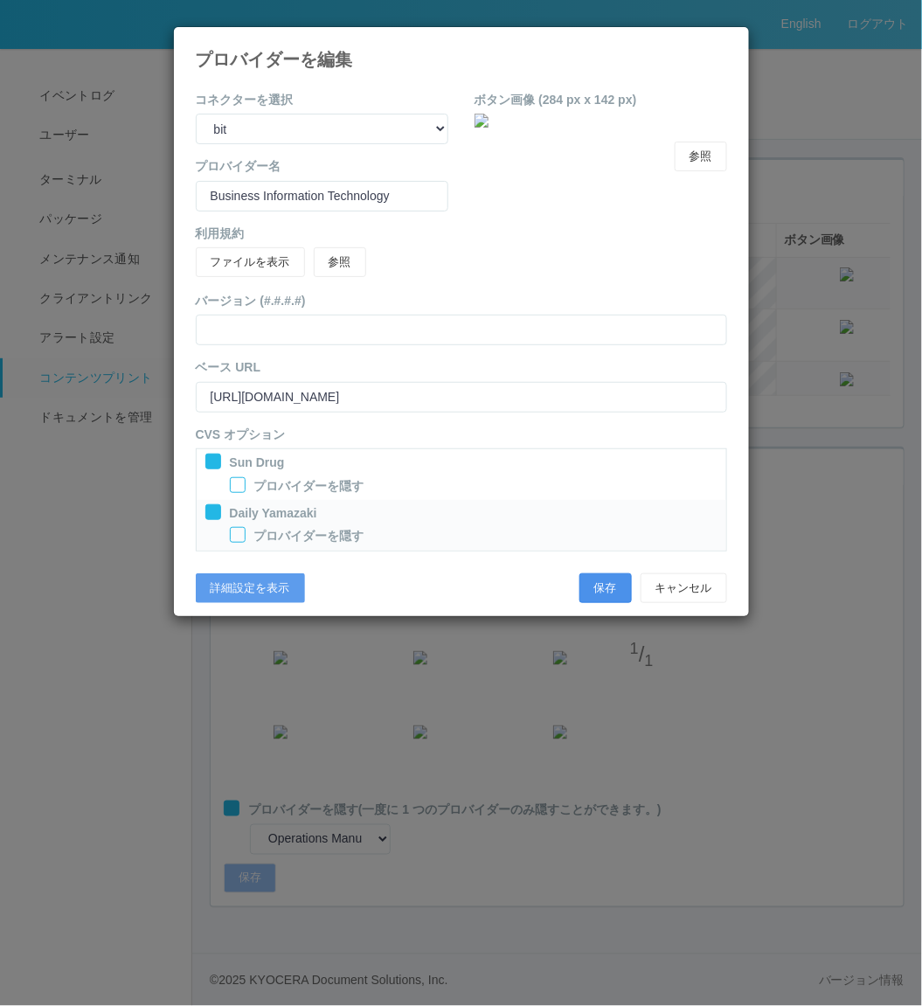
click at [607, 587] on button "保存" at bounding box center [605, 588] width 52 height 30
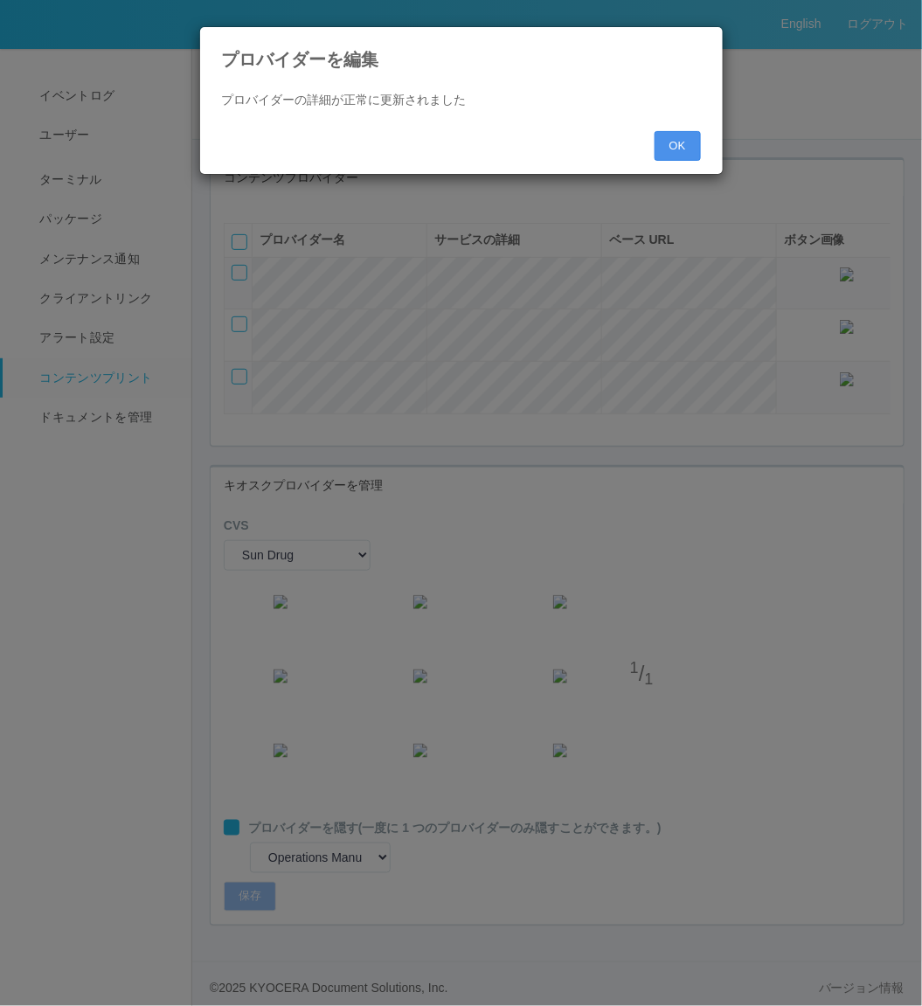
click at [674, 151] on button "OK" at bounding box center [678, 146] width 46 height 30
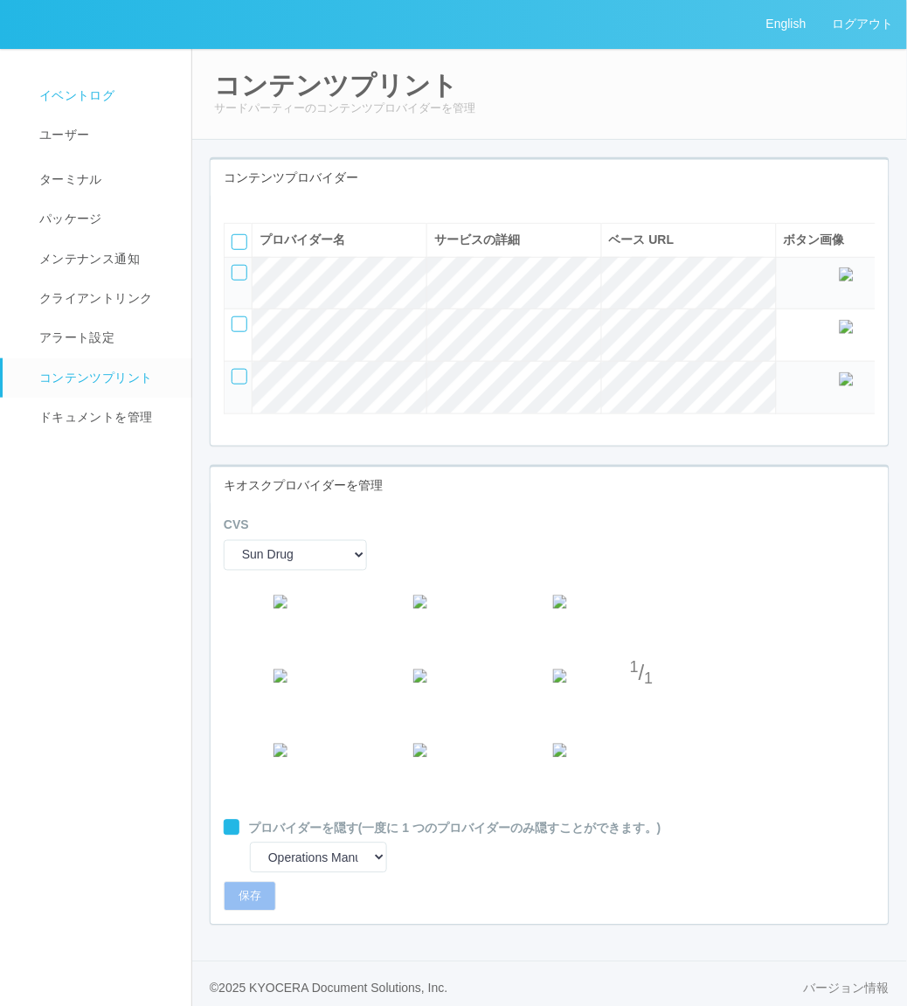
click at [118, 92] on link "イベントログ" at bounding box center [105, 95] width 205 height 39
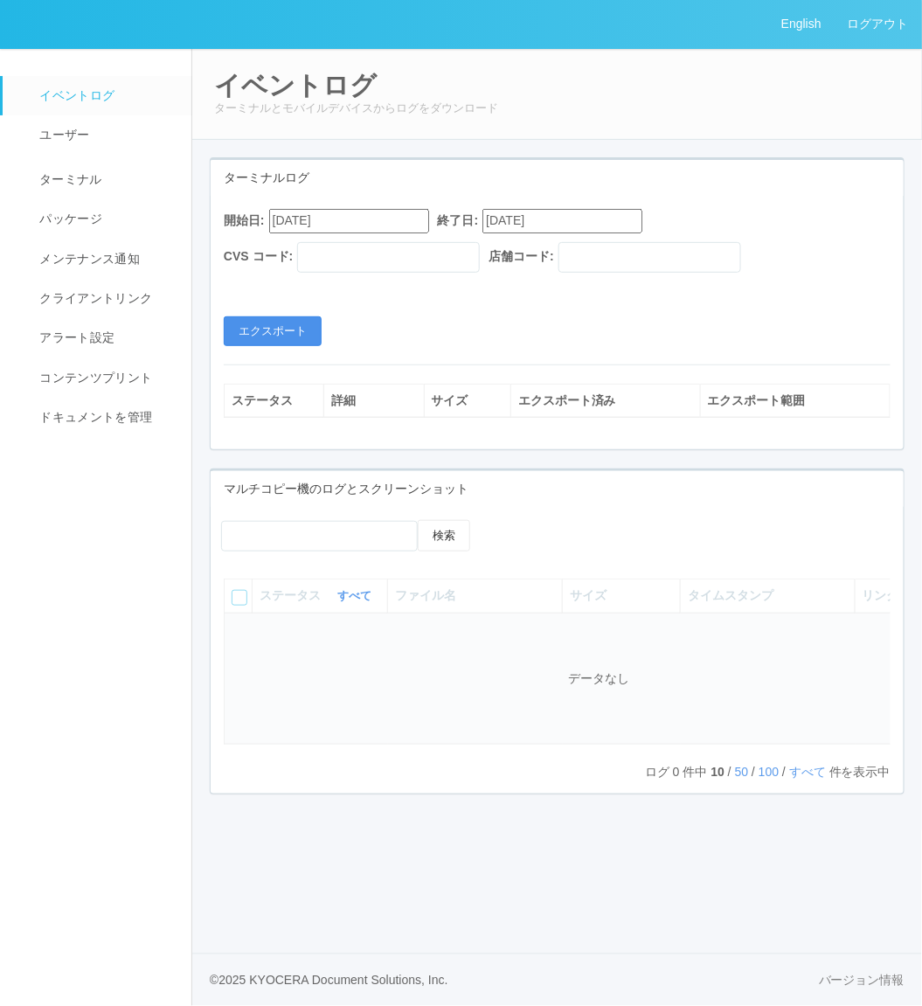
click at [283, 325] on button "エクスポート" at bounding box center [273, 331] width 98 height 30
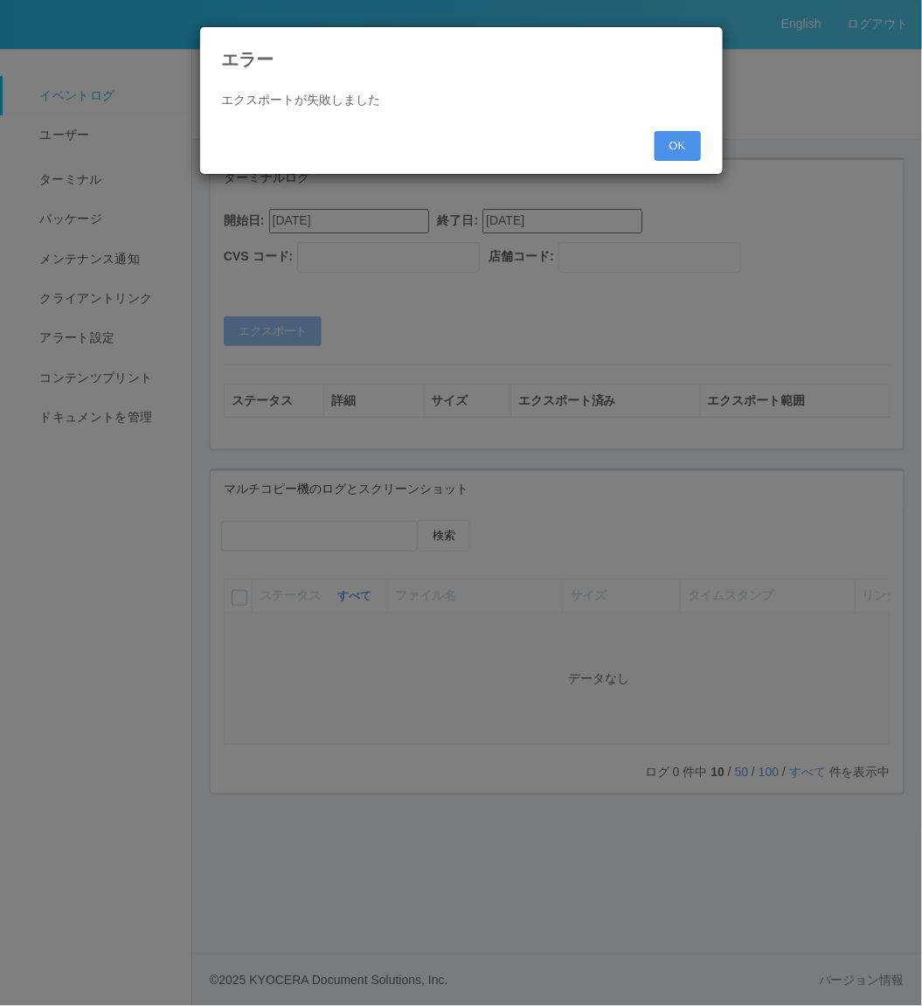
click at [695, 133] on button "OK" at bounding box center [678, 146] width 46 height 30
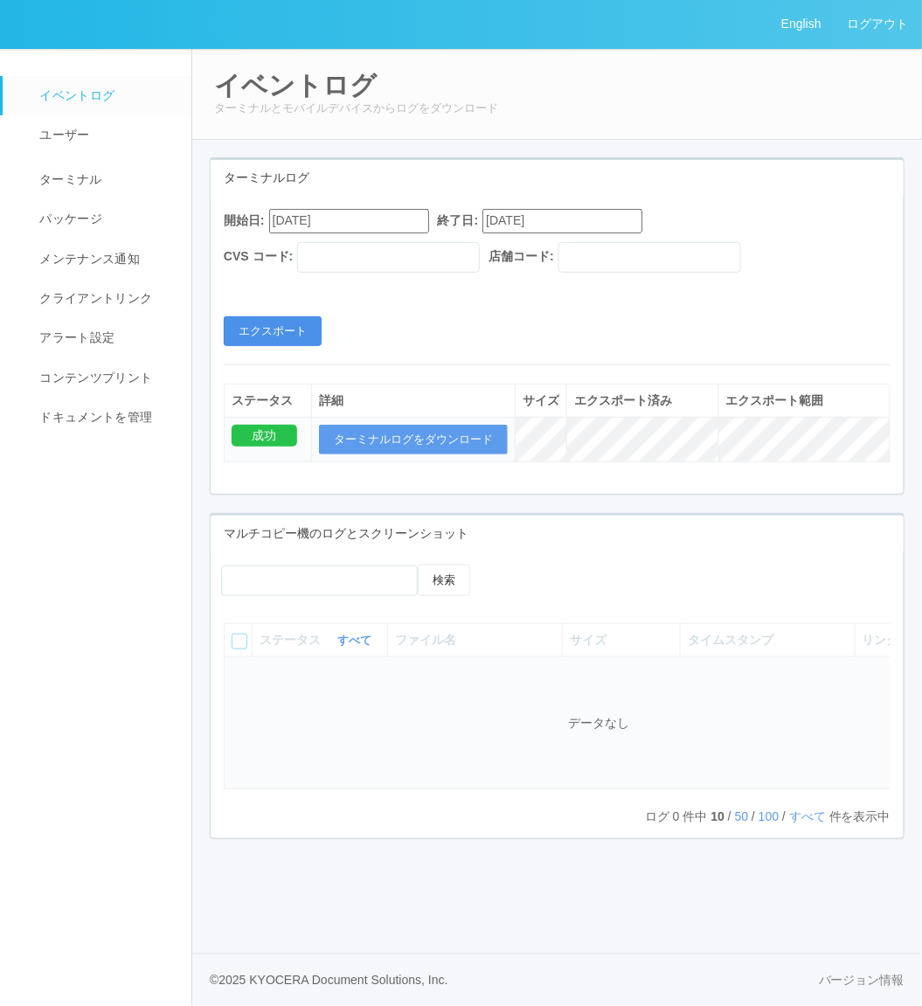
click at [281, 329] on button "エクスポート" at bounding box center [273, 331] width 98 height 30
